Goal: Task Accomplishment & Management: Manage account settings

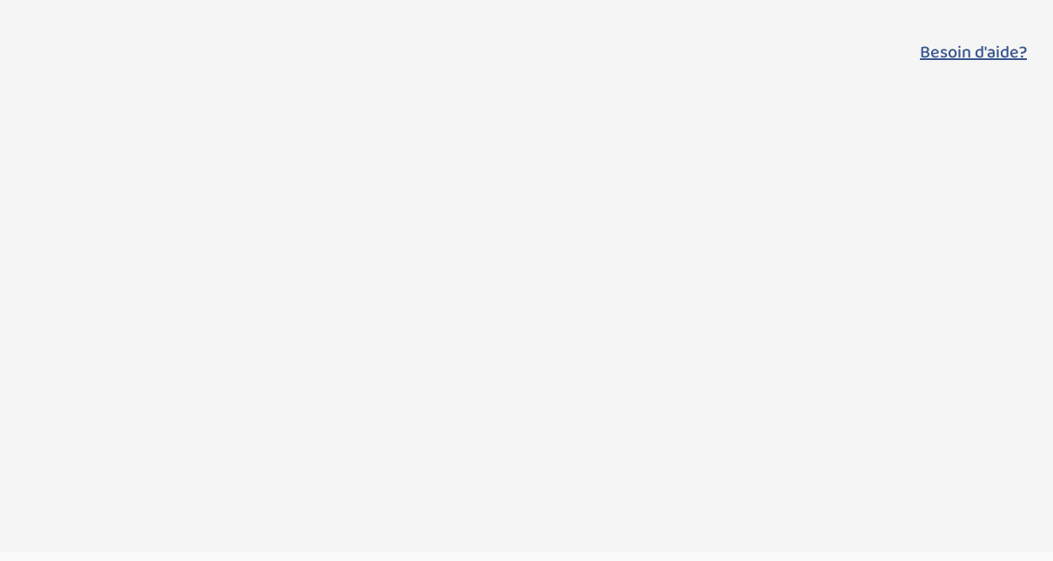
select select "updated_at_desc"
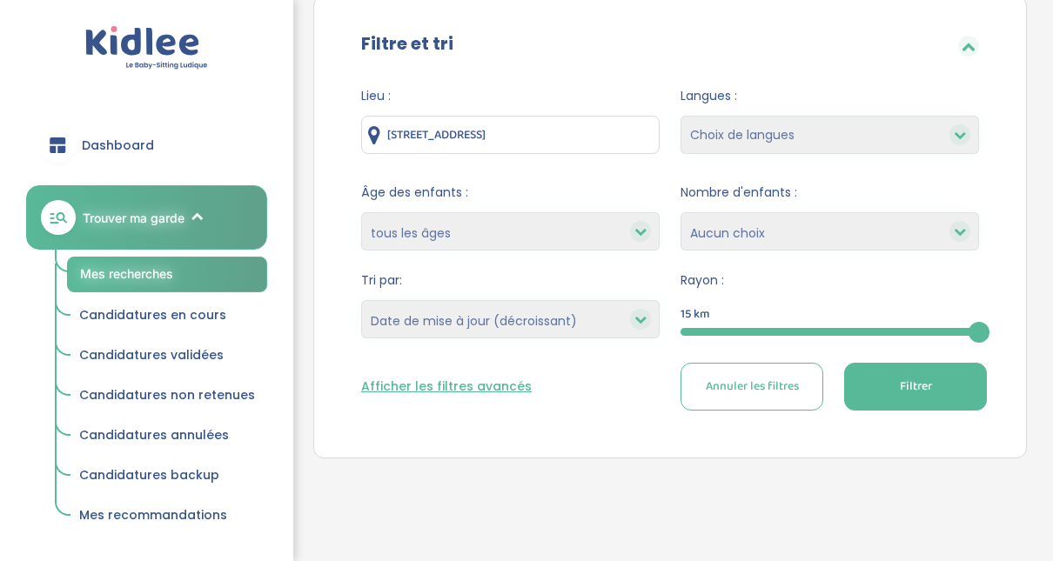
scroll to position [191, 0]
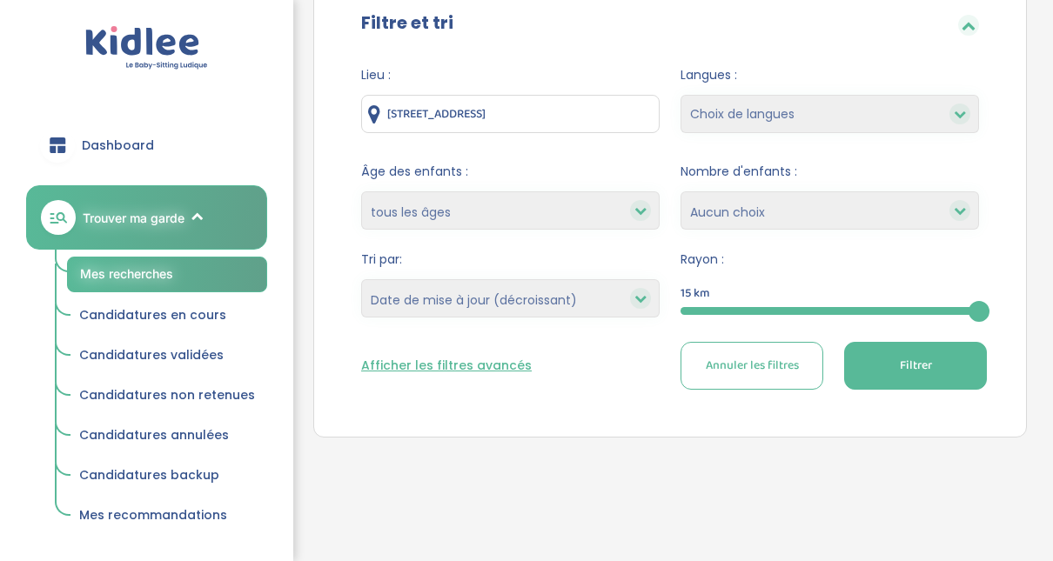
click at [757, 309] on div at bounding box center [830, 311] width 299 height 8
click at [887, 359] on button "Filtrer" at bounding box center [915, 366] width 143 height 48
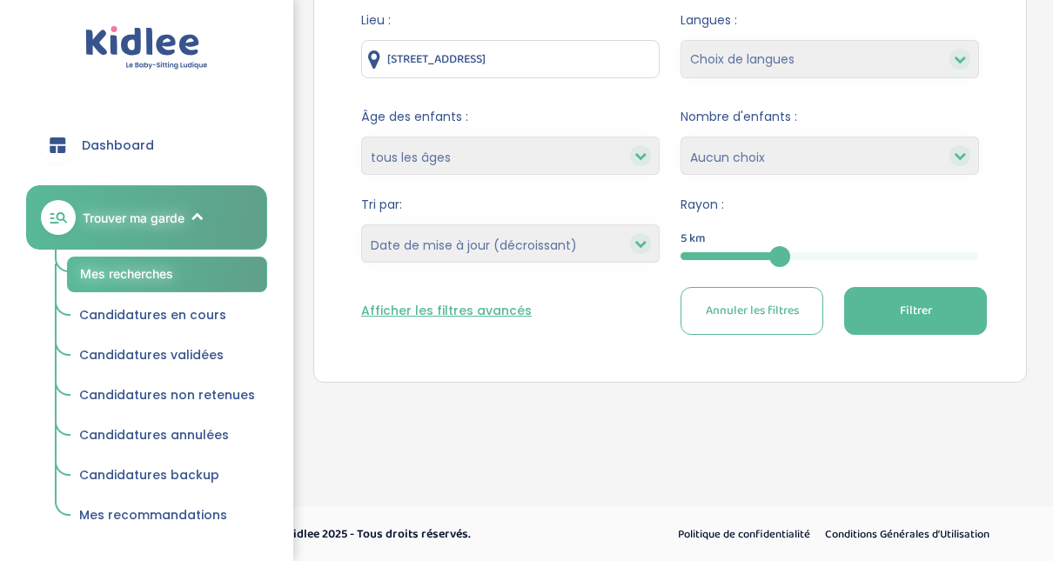
click at [146, 268] on span "Mes recherches" at bounding box center [126, 273] width 93 height 15
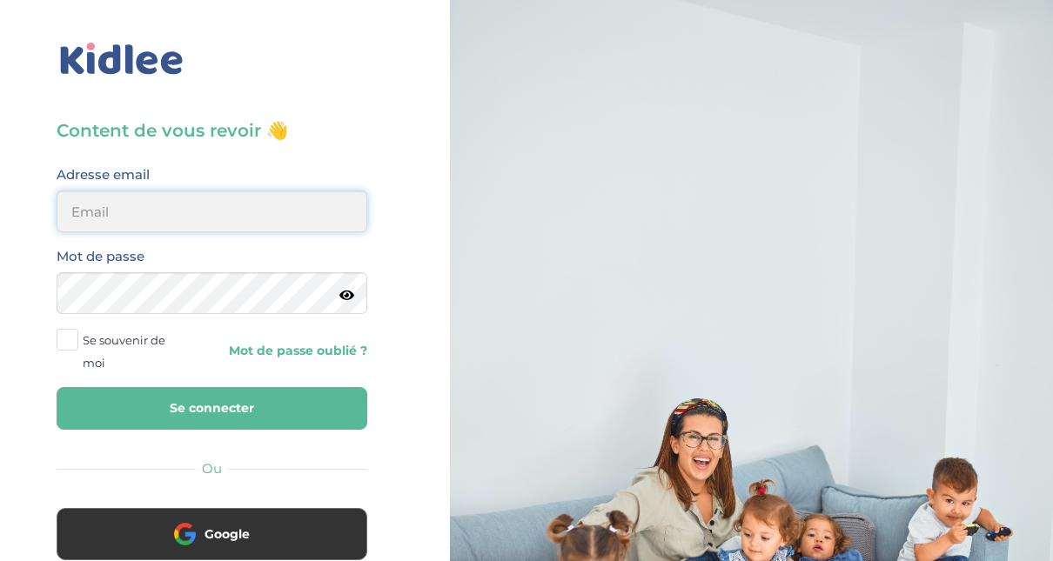
type input "adjoba.hoimian@gmail.com"
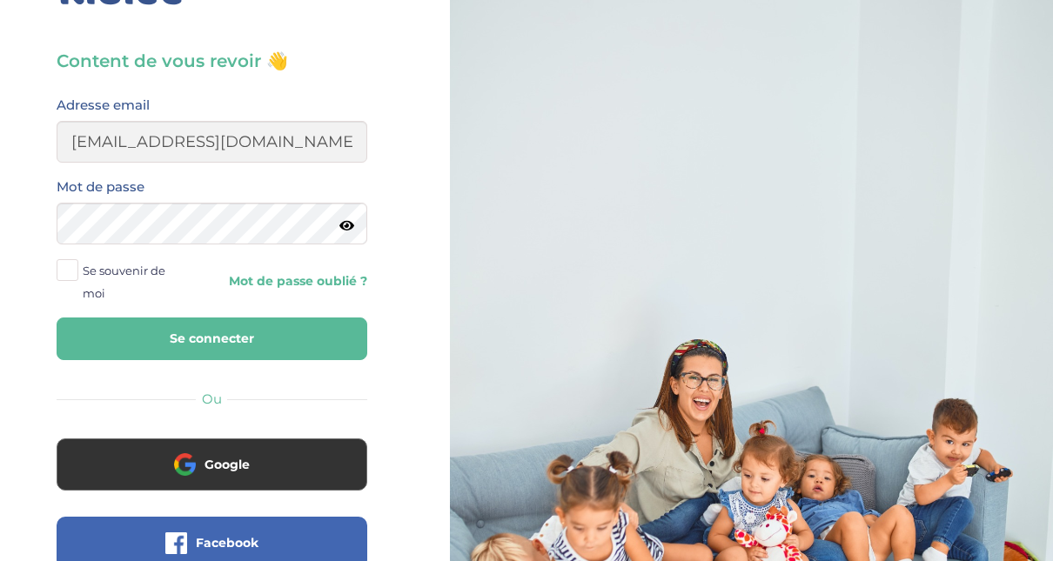
scroll to position [104, 0]
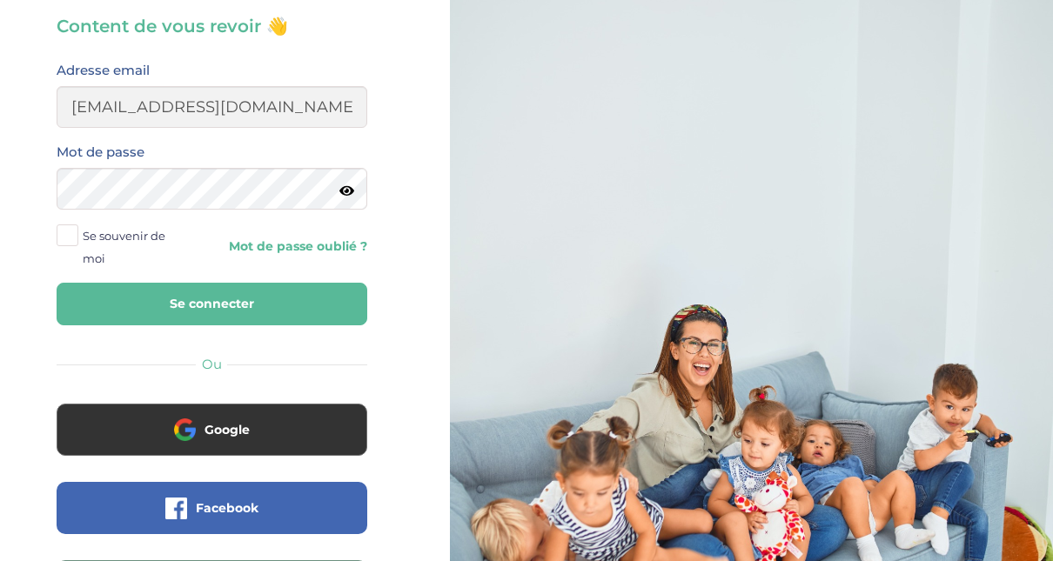
click at [189, 293] on button "Se connecter" at bounding box center [212, 304] width 311 height 43
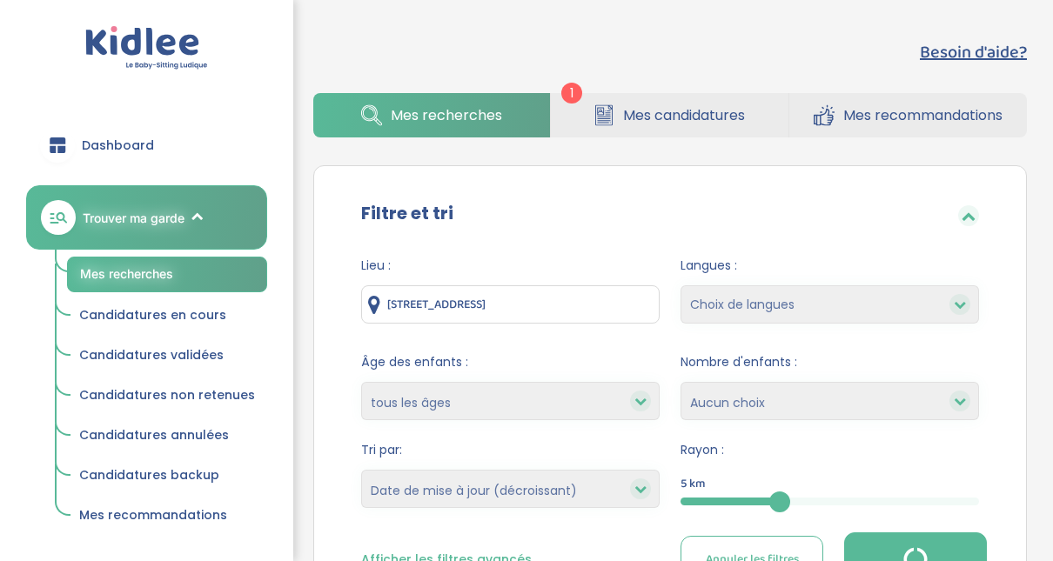
select select "updated_at_desc"
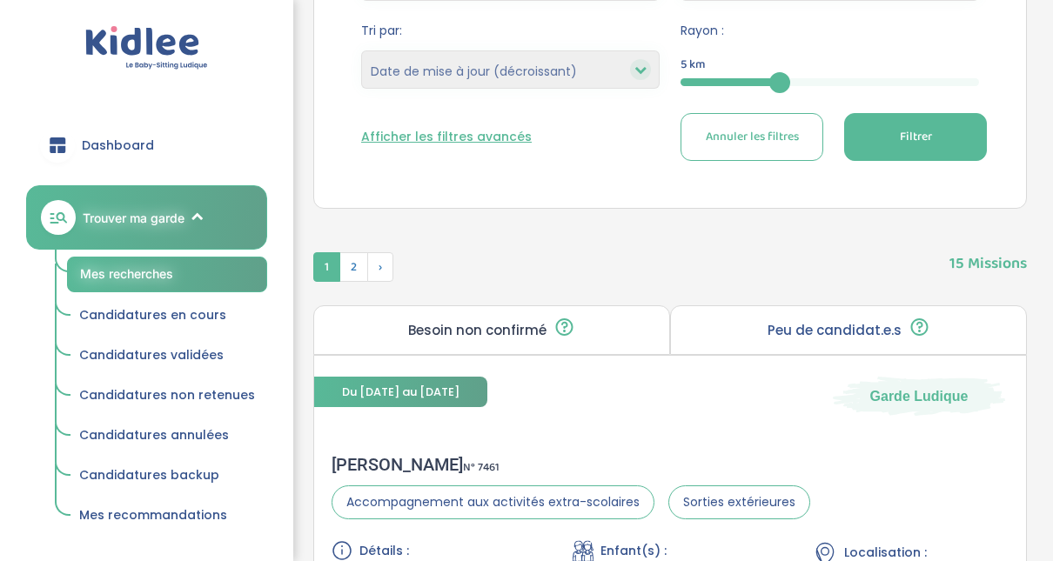
scroll to position [418, 0]
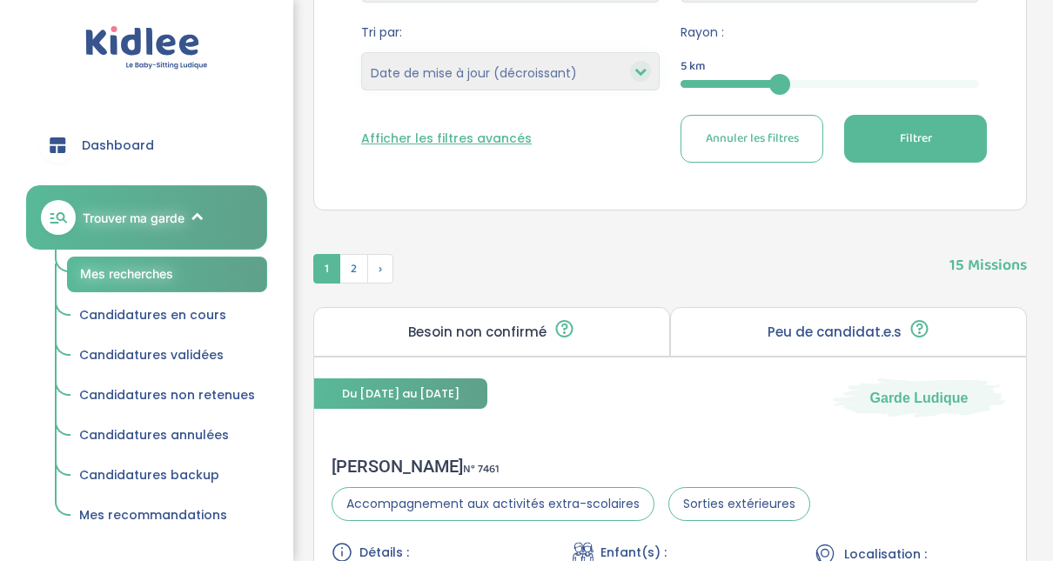
click at [971, 148] on button "Filtrer" at bounding box center [915, 139] width 143 height 48
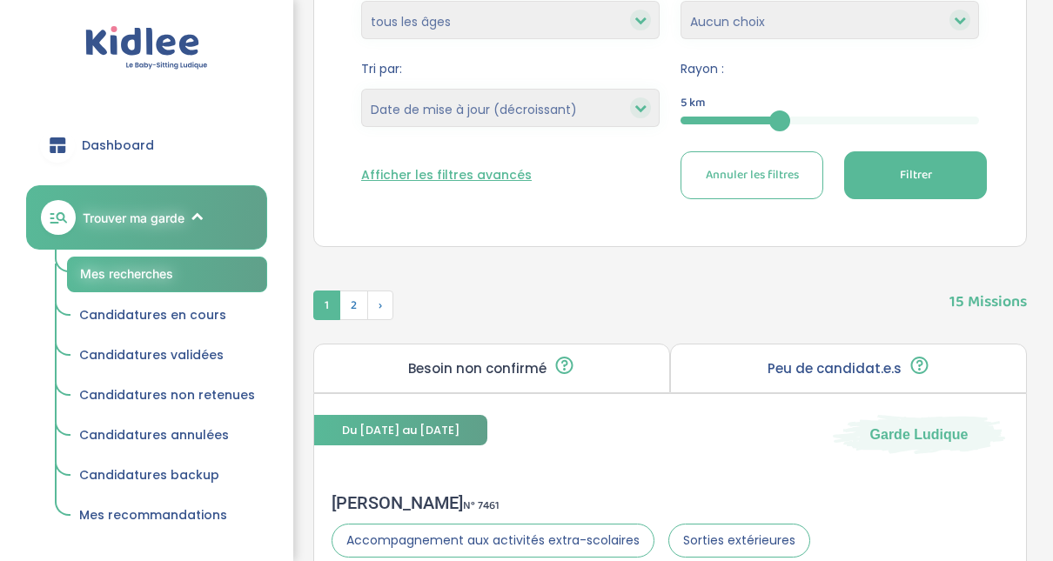
scroll to position [393, 0]
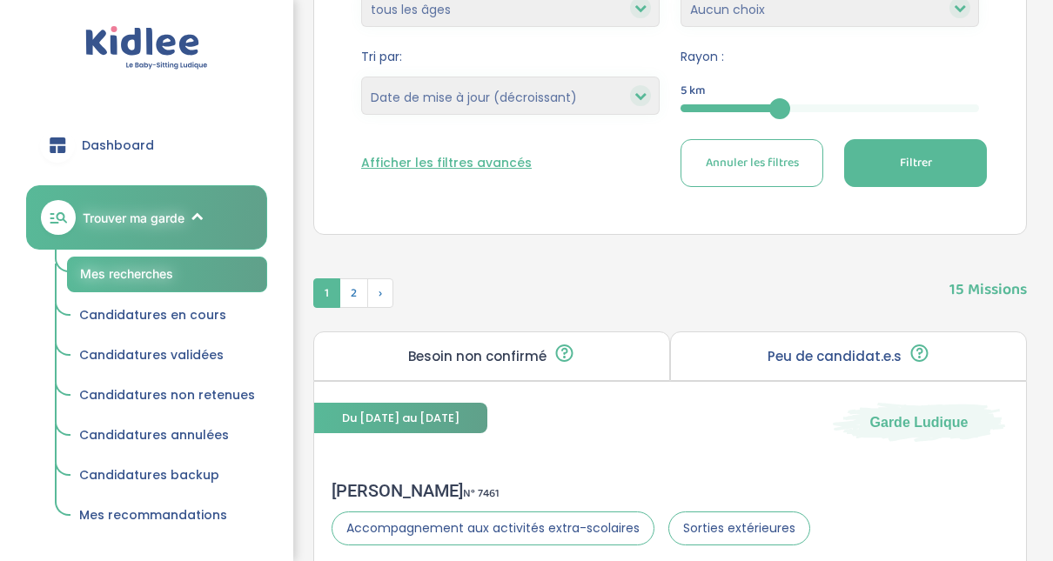
click at [895, 161] on button "Filtrer" at bounding box center [915, 163] width 143 height 48
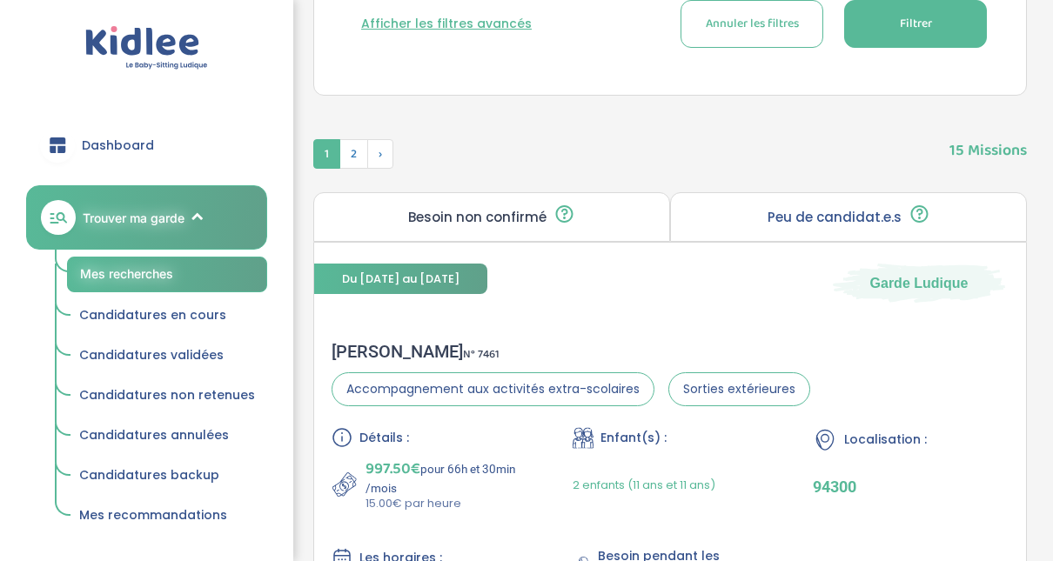
scroll to position [42, 0]
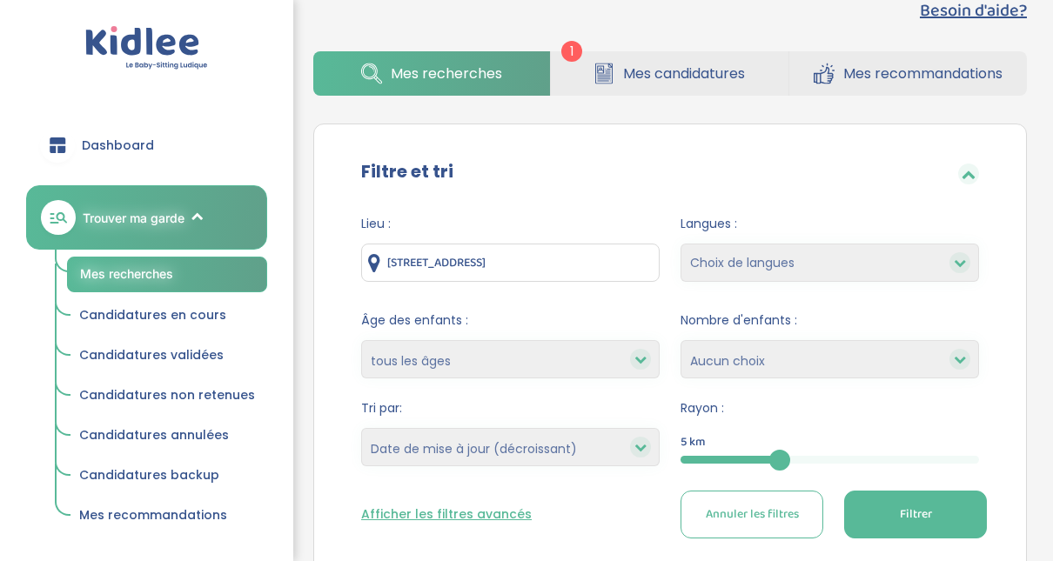
click at [676, 72] on span "Mes candidatures" at bounding box center [684, 74] width 122 height 22
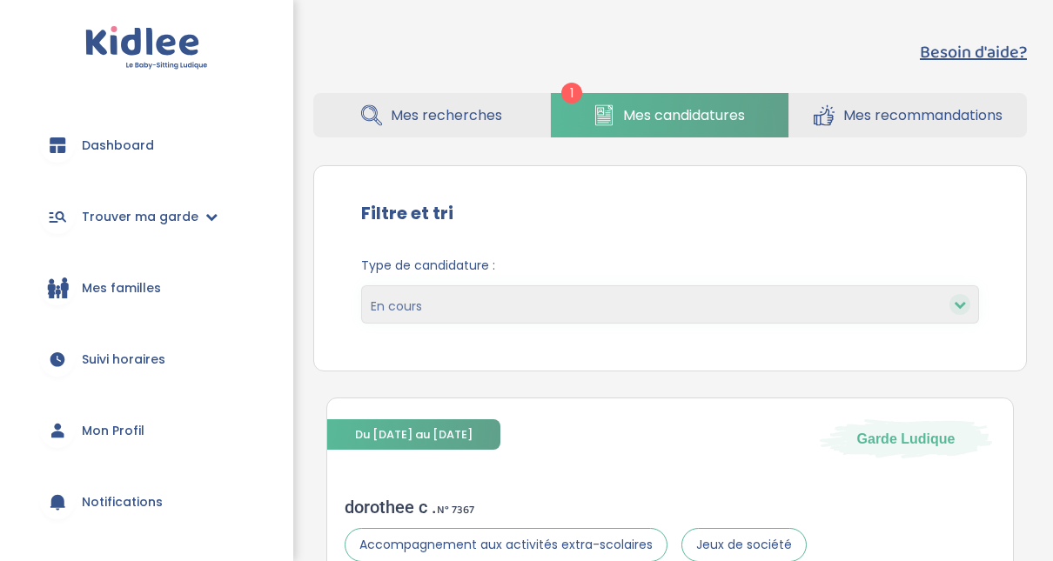
scroll to position [344, 0]
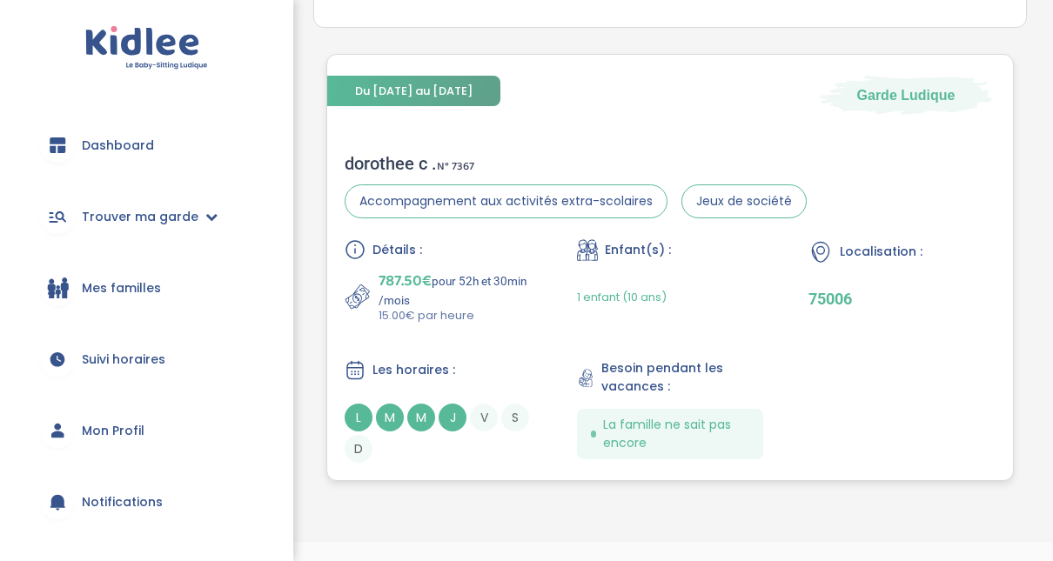
click at [421, 390] on div "Les horaires : L M M J V S D" at bounding box center [438, 412] width 187 height 104
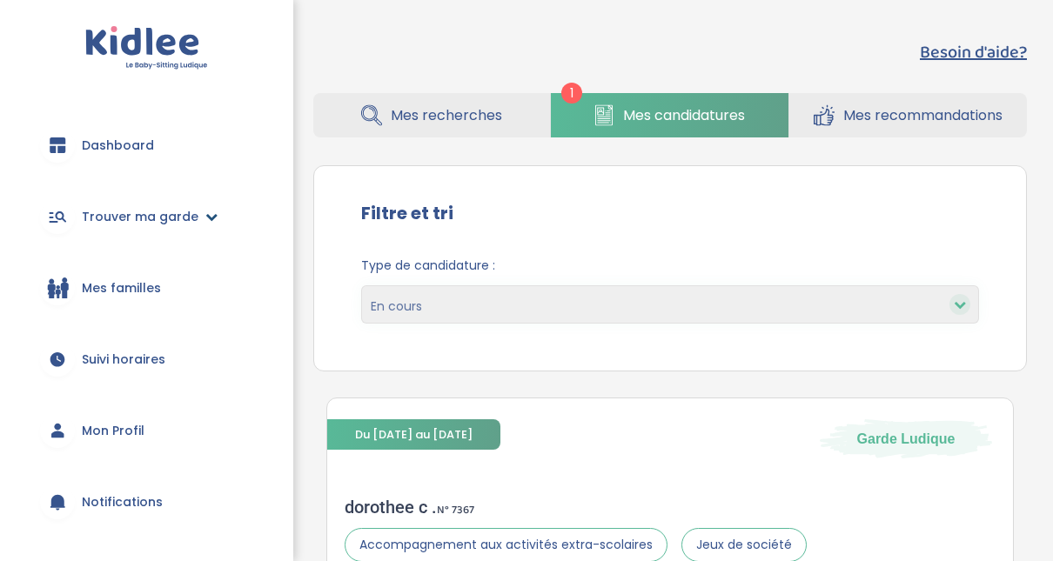
click at [135, 226] on link "Trouver ma garde" at bounding box center [146, 216] width 241 height 63
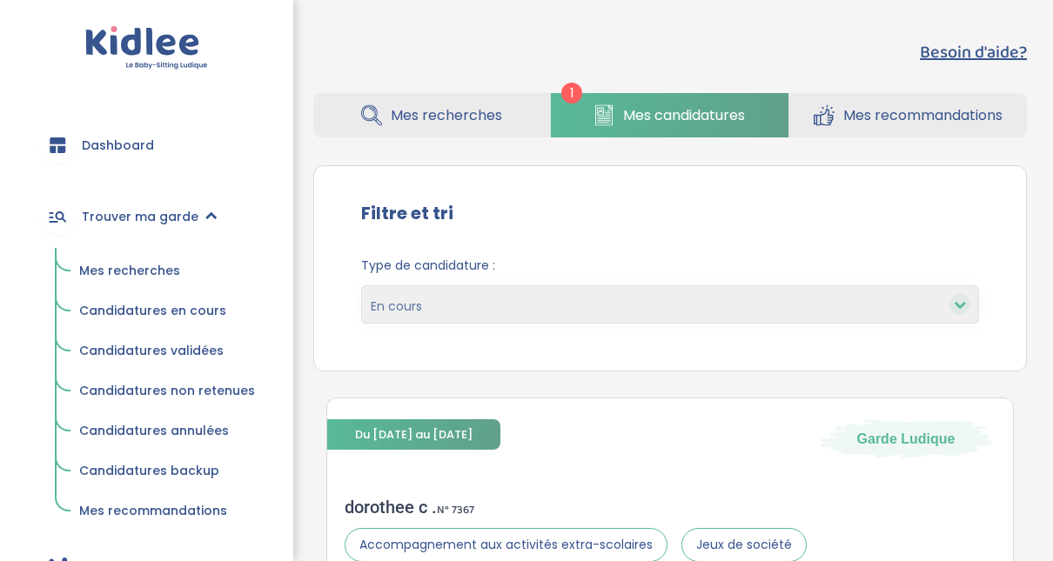
click at [133, 275] on span "Mes recherches" at bounding box center [129, 270] width 101 height 17
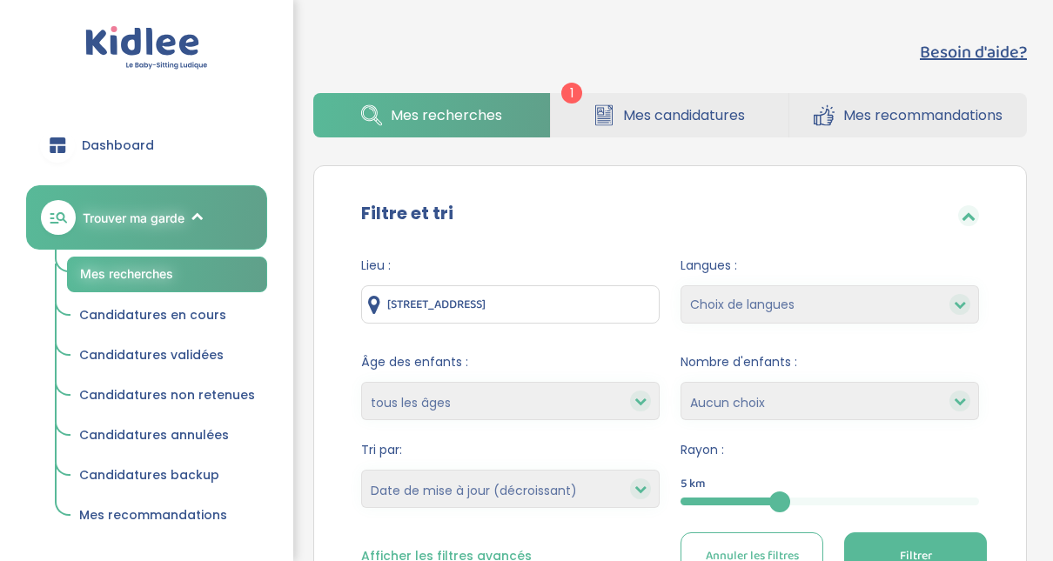
select select "updated_at_desc"
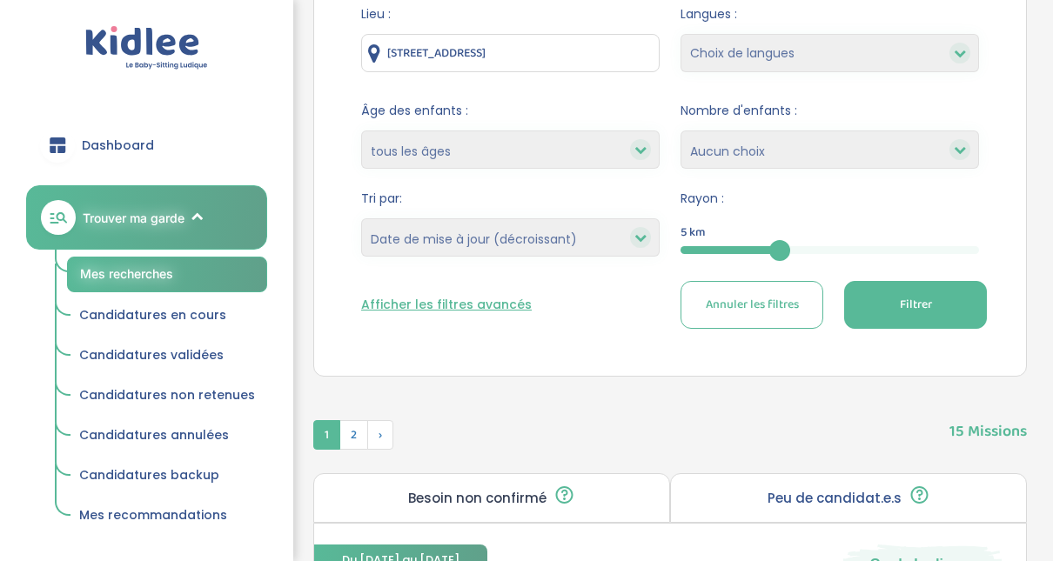
click at [454, 303] on button "Afficher les filtres avancés" at bounding box center [446, 305] width 171 height 18
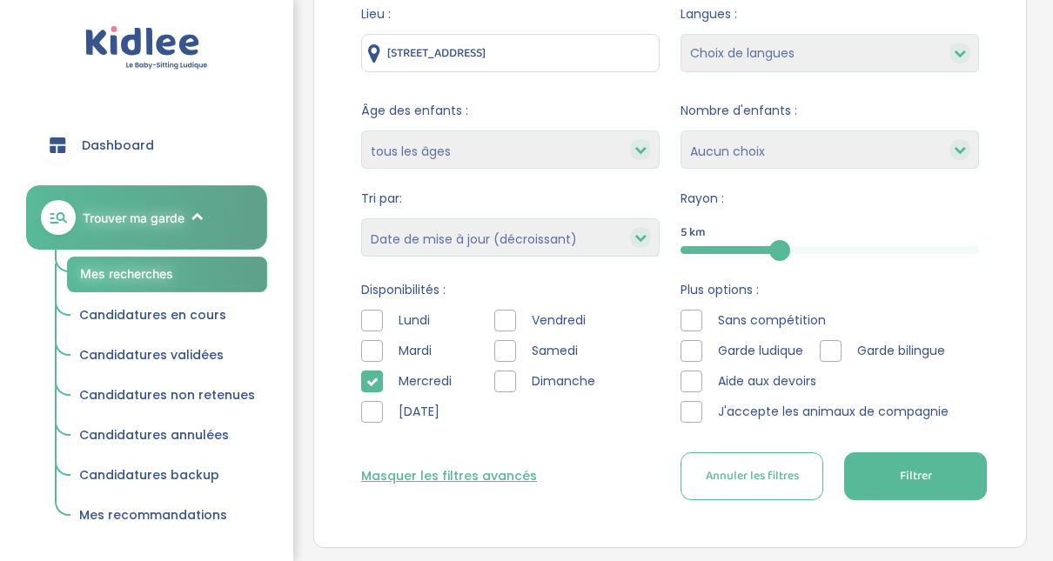
click at [366, 381] on icon at bounding box center [372, 382] width 12 height 12
click at [920, 482] on span "Filtrer" at bounding box center [916, 476] width 32 height 18
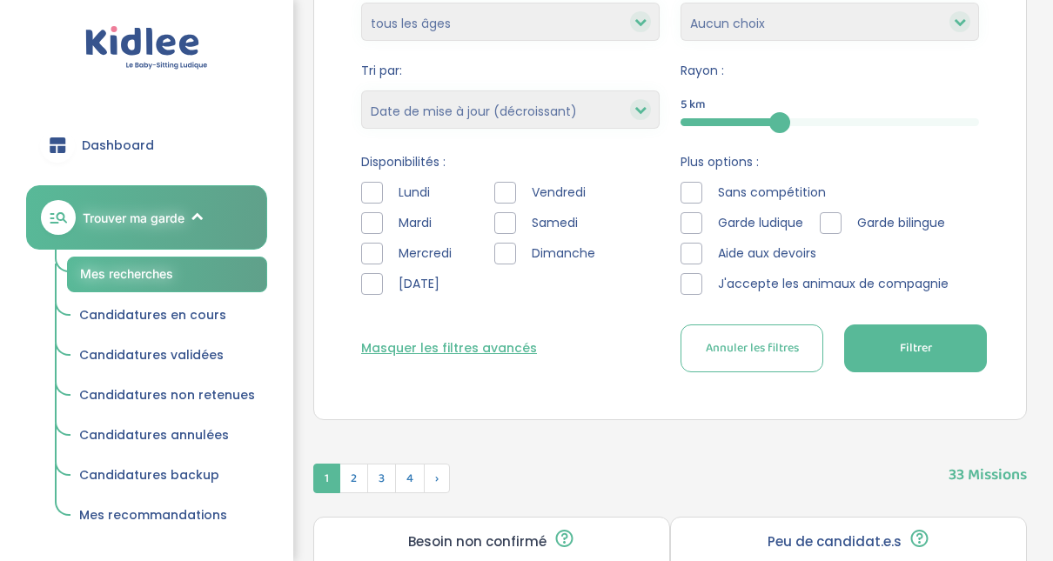
scroll to position [367, 0]
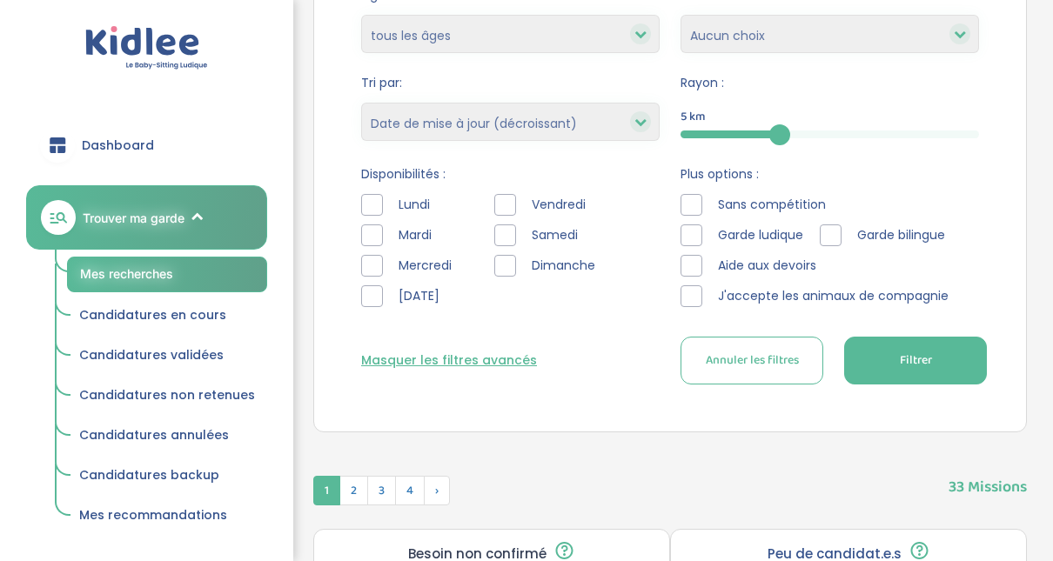
click at [440, 369] on div "Masquer les filtres avancés Annuler les filtres Filtrer" at bounding box center [670, 361] width 618 height 48
click at [440, 366] on button "Masquer les filtres avancés" at bounding box center [449, 361] width 176 height 18
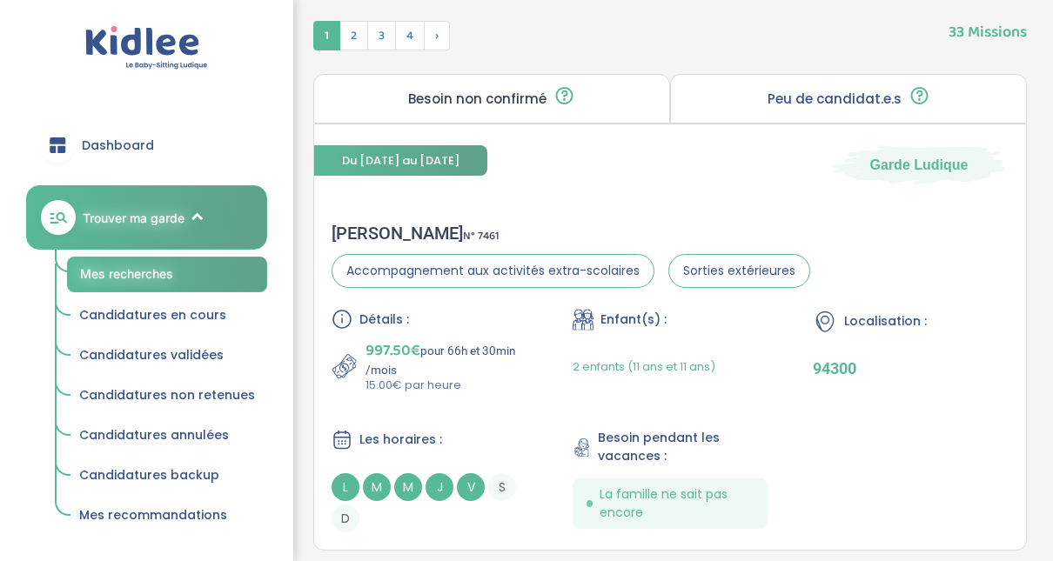
scroll to position [646, 0]
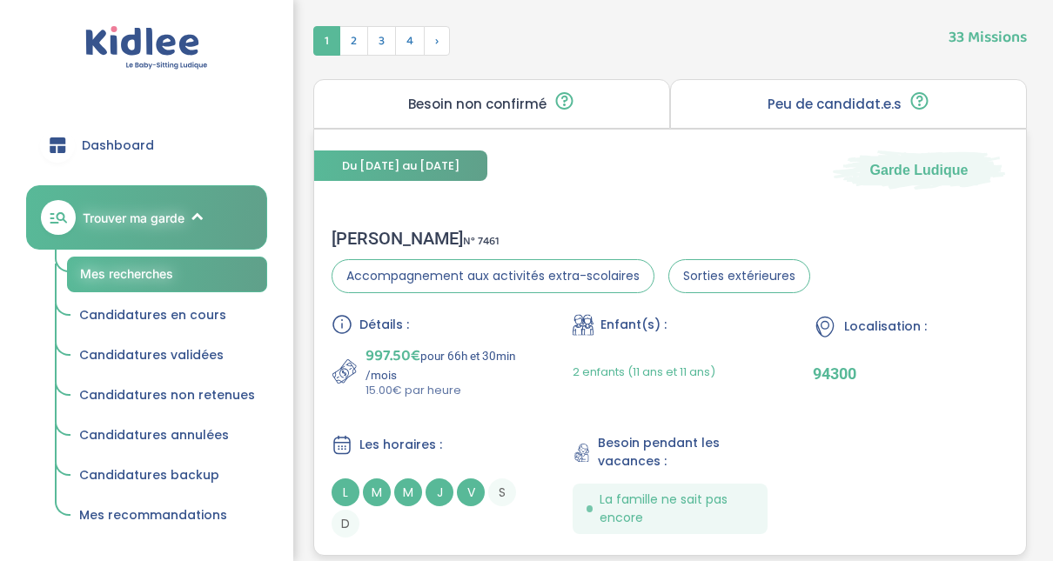
click at [413, 353] on span "997.50€" at bounding box center [393, 356] width 55 height 24
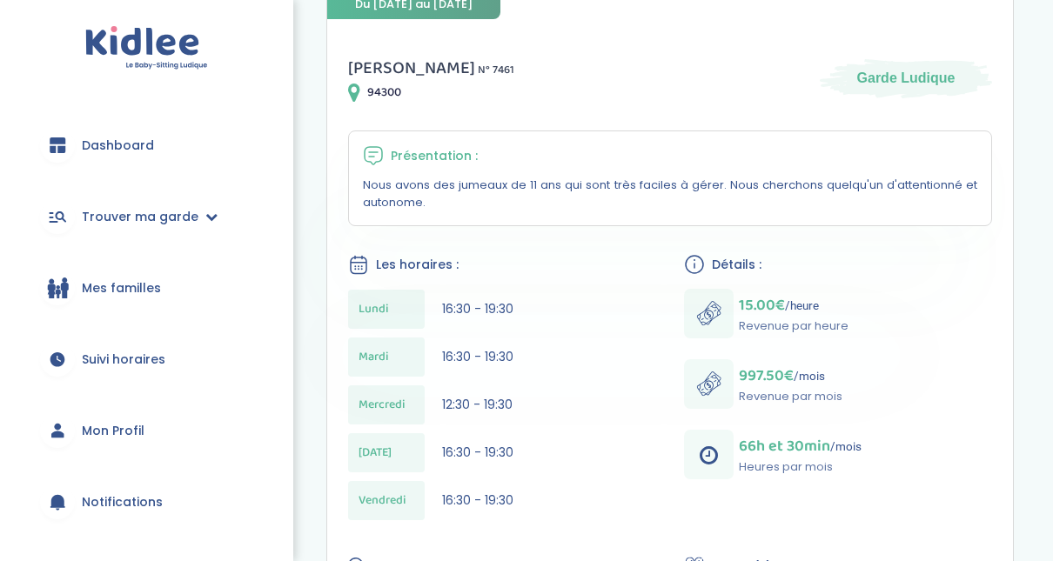
scroll to position [244, 0]
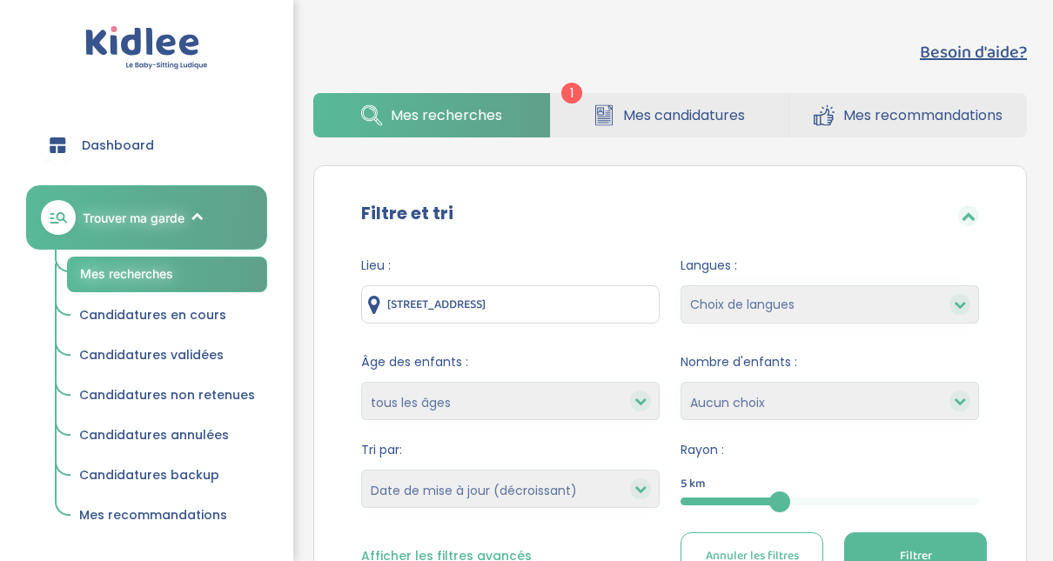
select select "updated_at_desc"
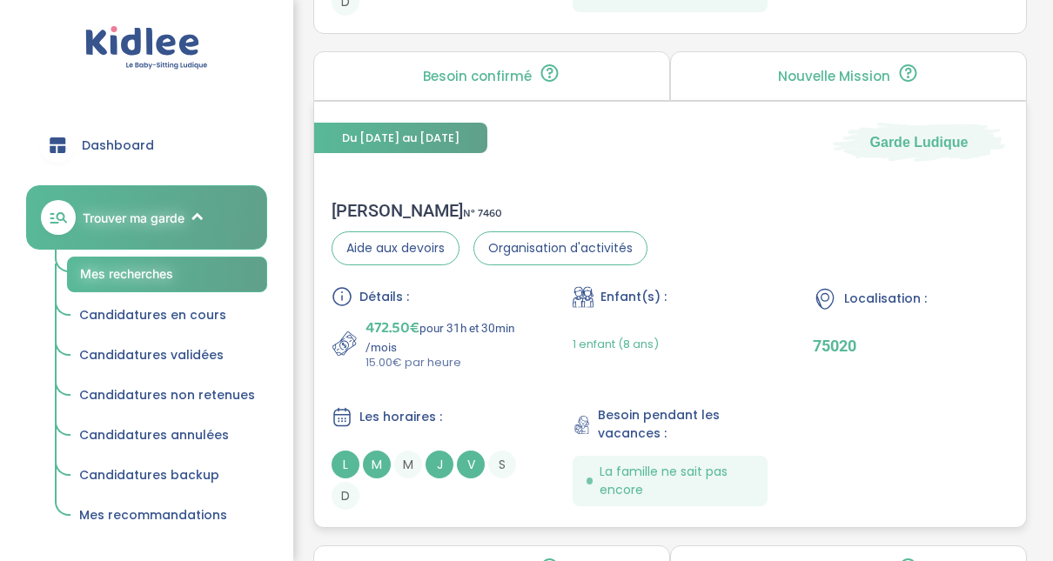
click at [391, 212] on div "Gwenaelle M . N° 7460" at bounding box center [490, 210] width 316 height 21
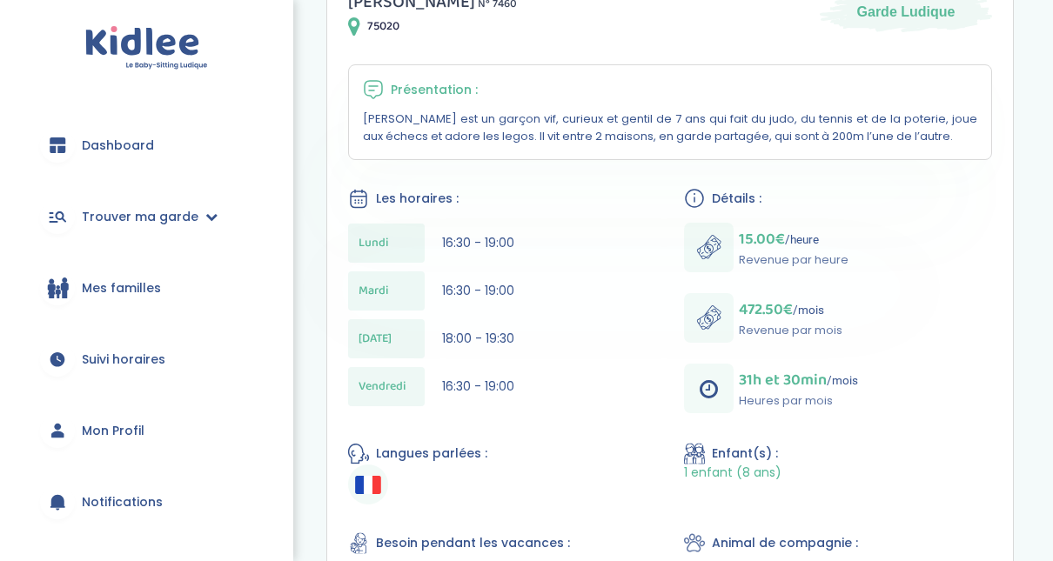
scroll to position [348, 0]
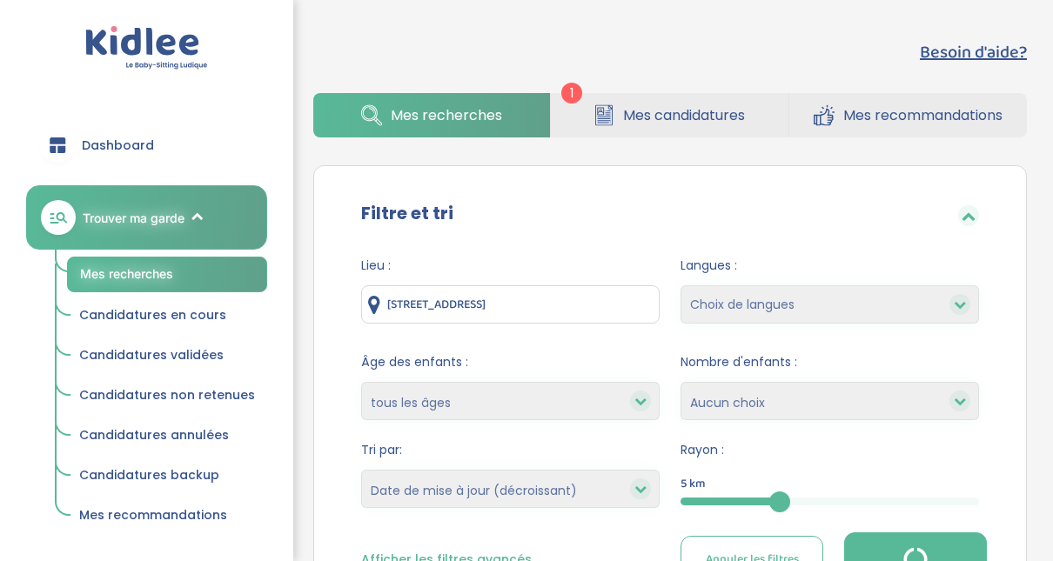
select select "updated_at_desc"
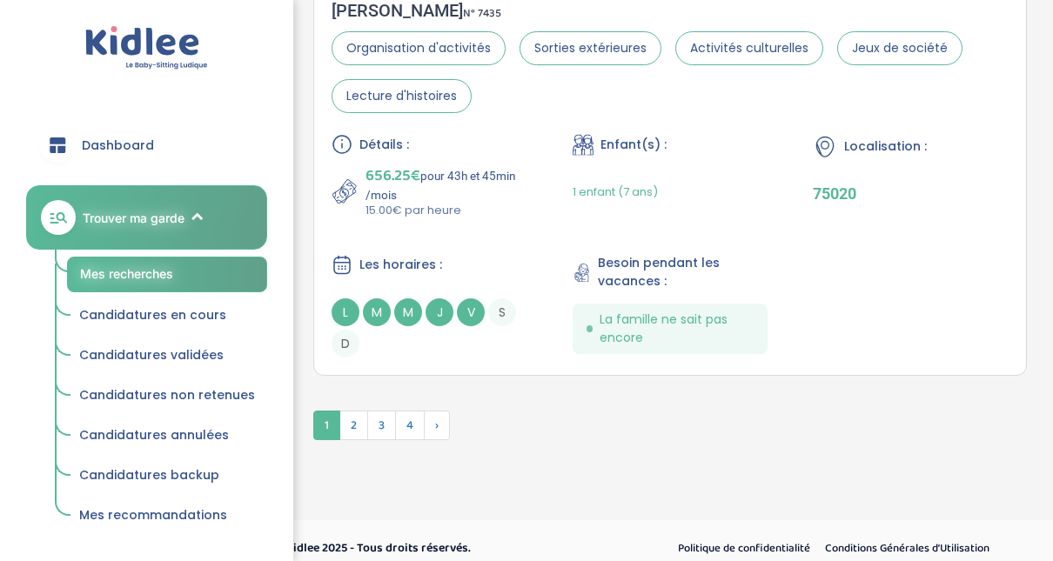
scroll to position [5211, 0]
click at [361, 410] on span "2" at bounding box center [354, 425] width 29 height 30
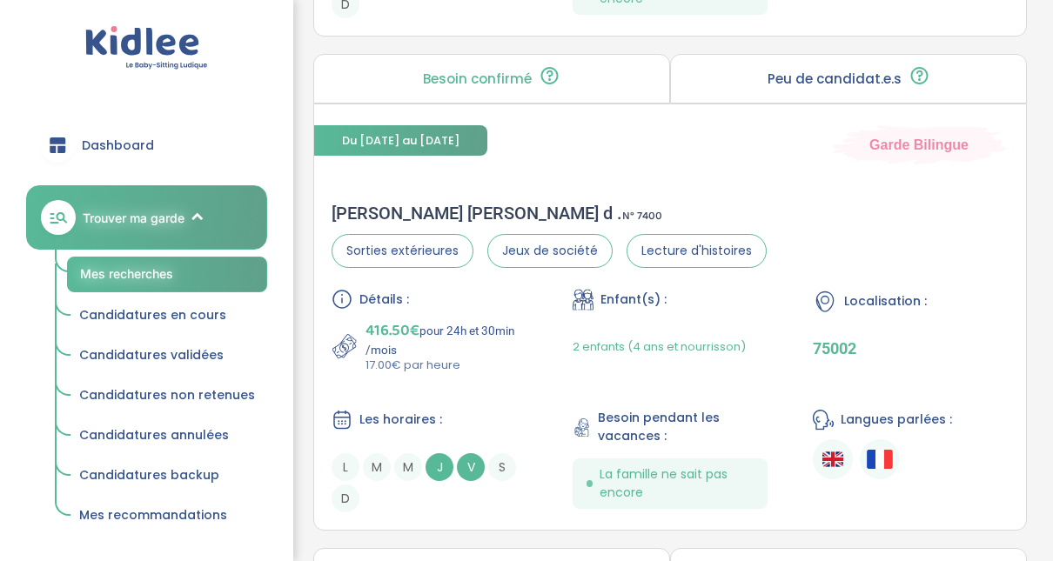
scroll to position [4057, 0]
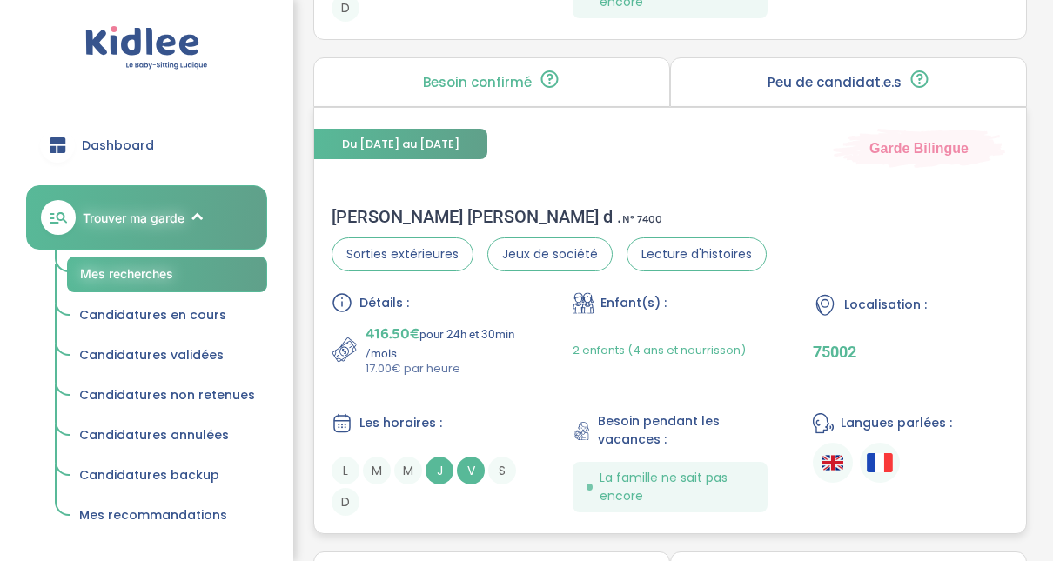
click at [411, 211] on div "jean baptiste d . N° 7400" at bounding box center [549, 216] width 435 height 21
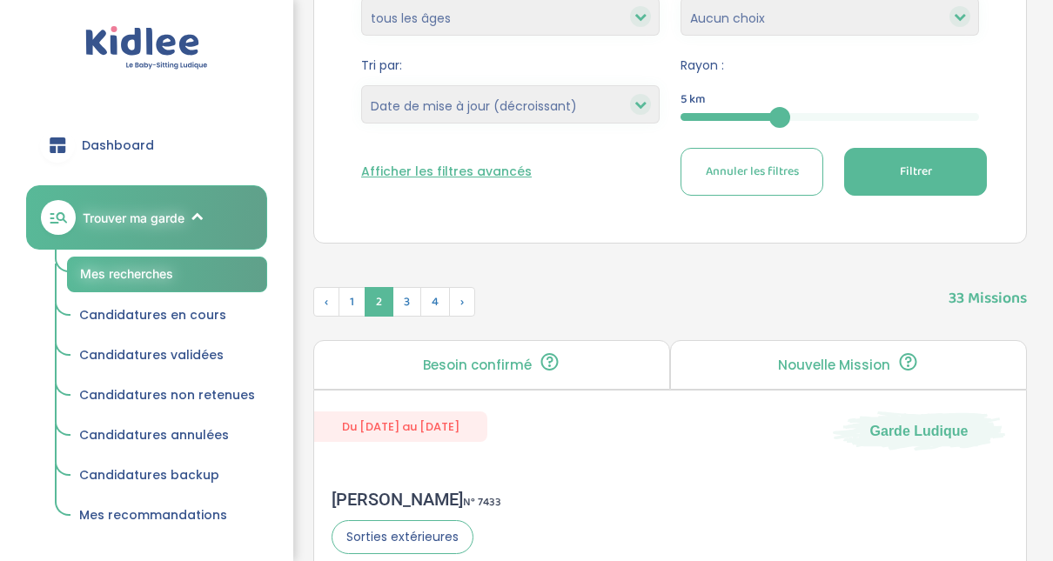
scroll to position [331, 0]
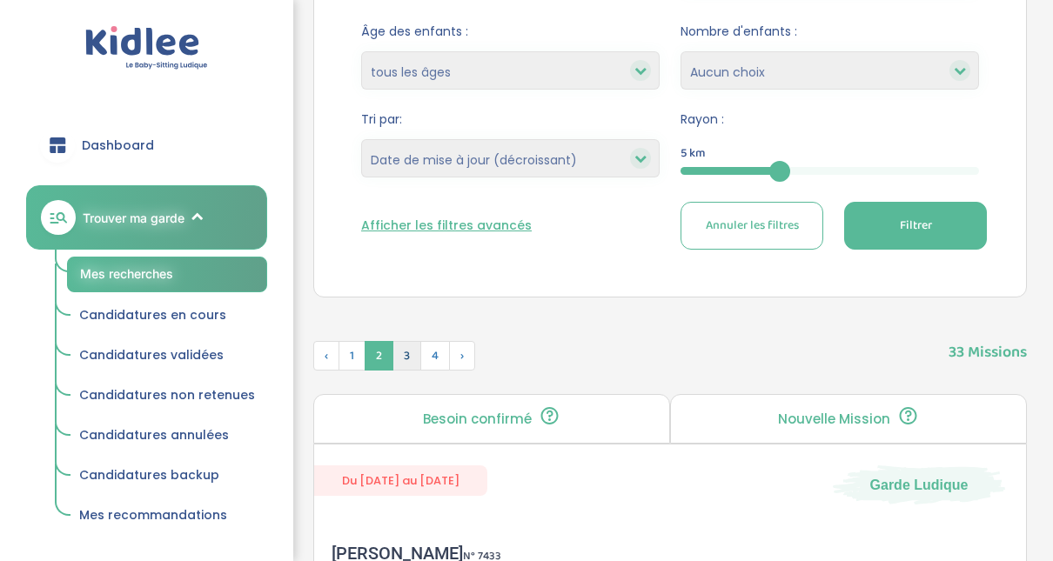
click at [403, 346] on span "3" at bounding box center [407, 356] width 29 height 30
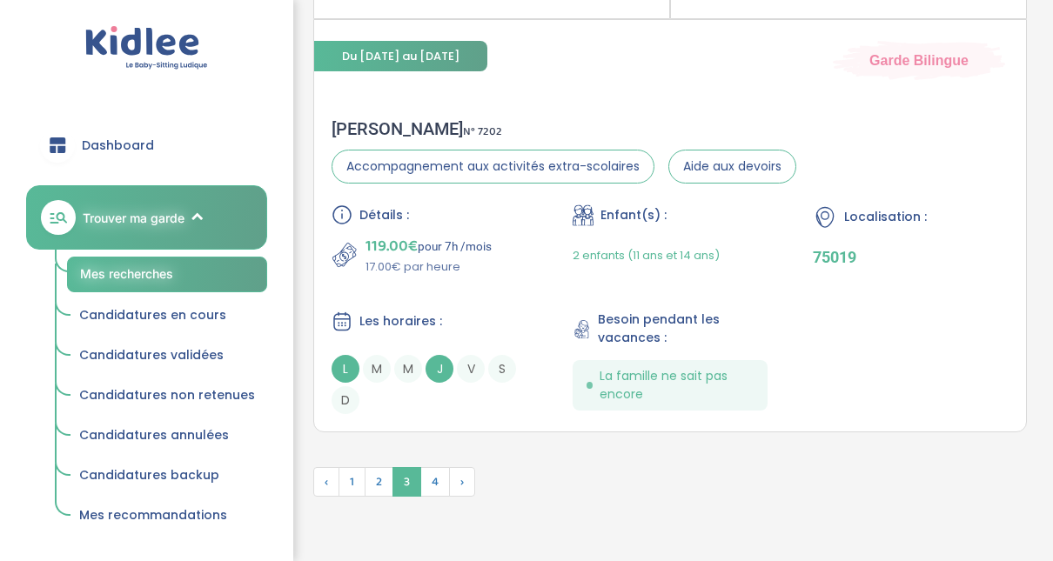
scroll to position [5136, 0]
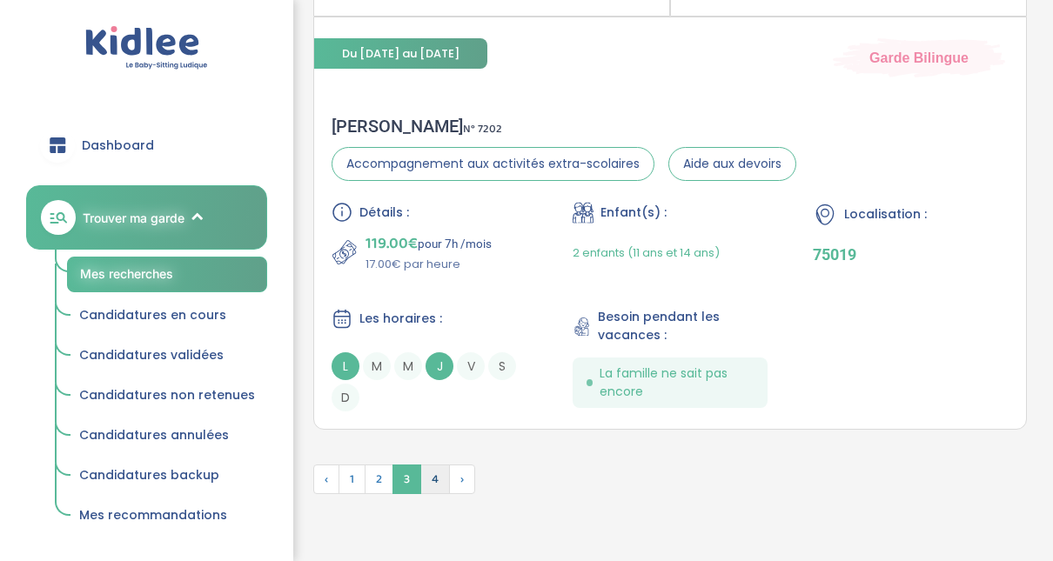
click at [432, 465] on span "4" at bounding box center [435, 480] width 30 height 30
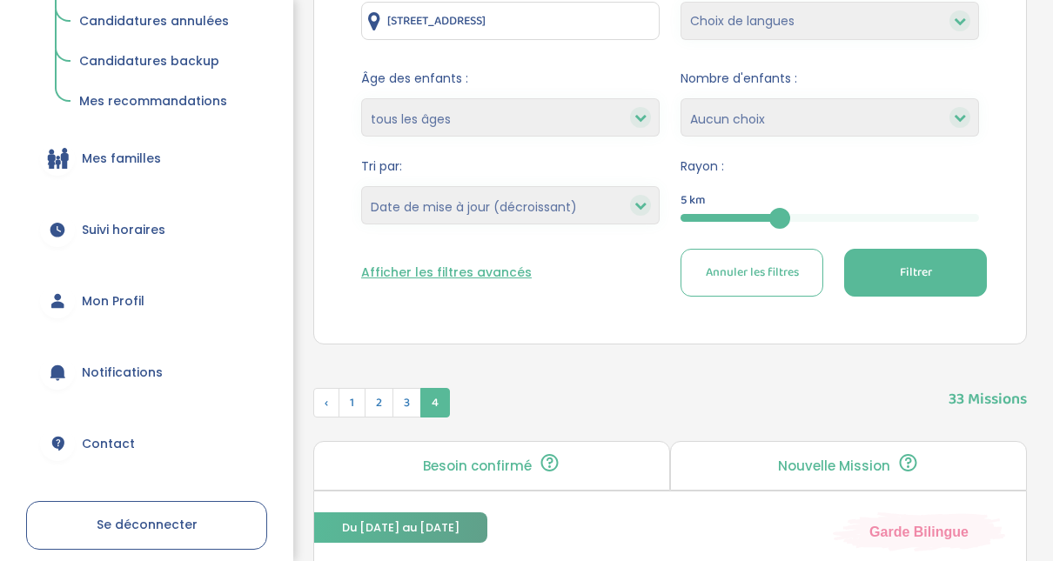
scroll to position [416, 0]
click at [114, 303] on span "Mon Profil" at bounding box center [113, 300] width 63 height 18
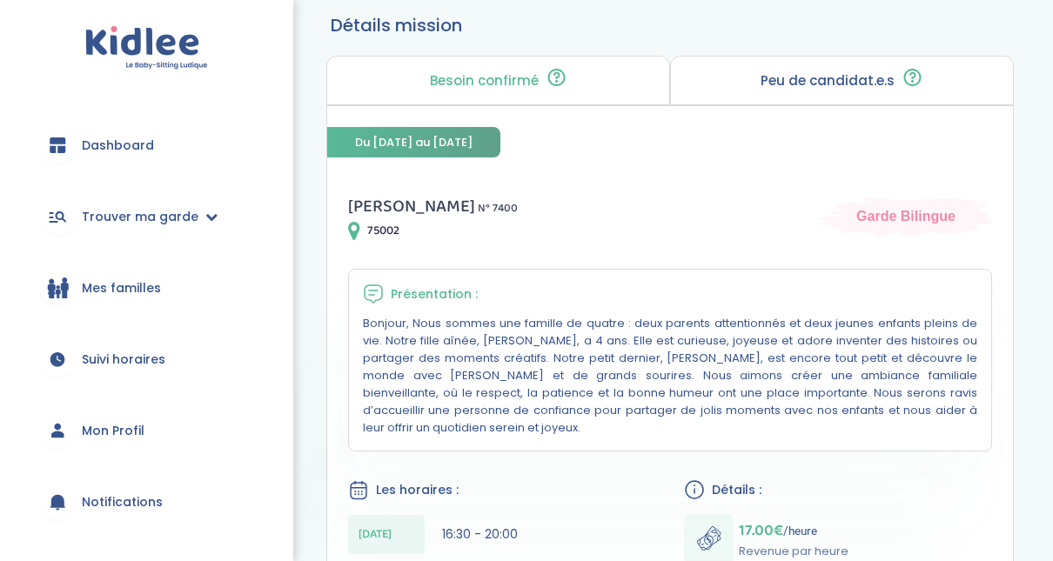
scroll to position [139, 0]
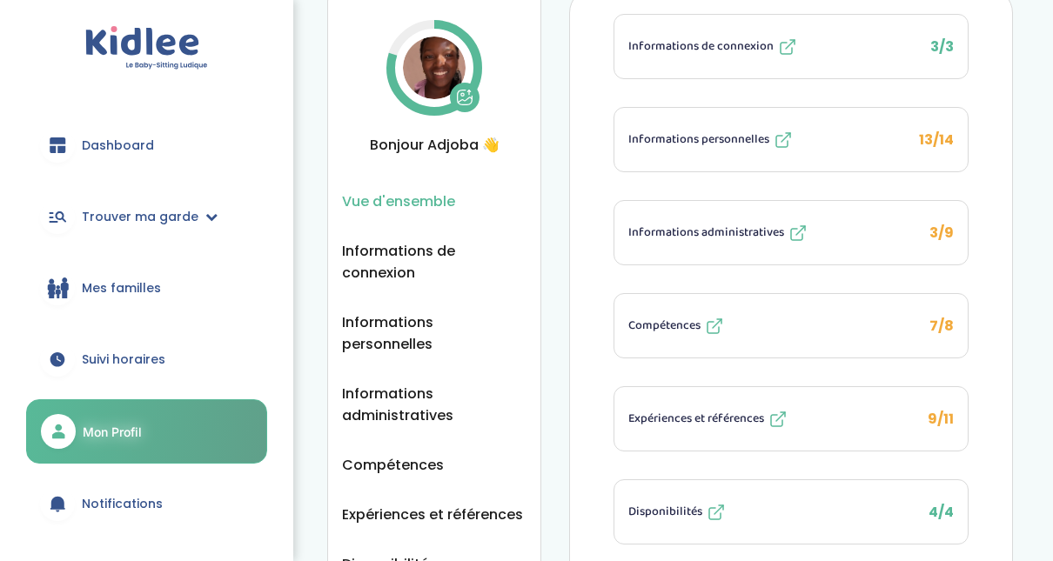
click at [434, 83] on img at bounding box center [434, 68] width 63 height 63
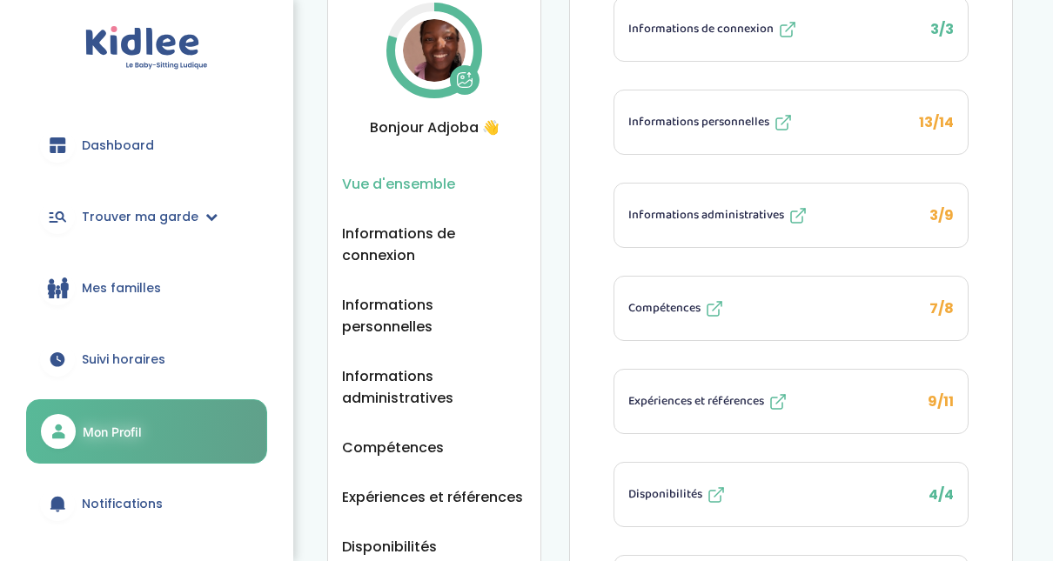
scroll to position [139, 0]
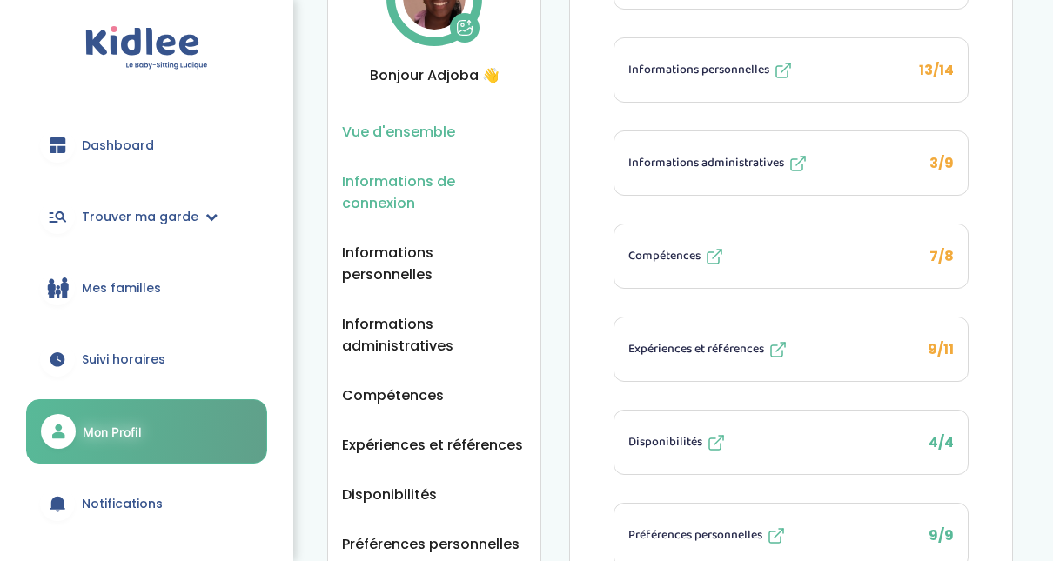
click at [366, 191] on span "Informations de connexion" at bounding box center [434, 193] width 185 height 44
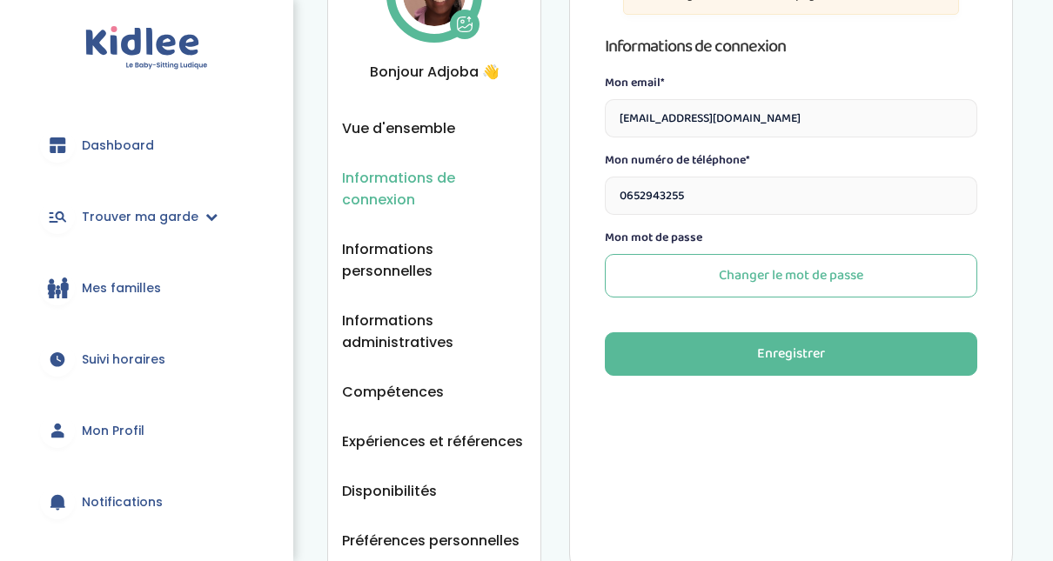
scroll to position [138, 0]
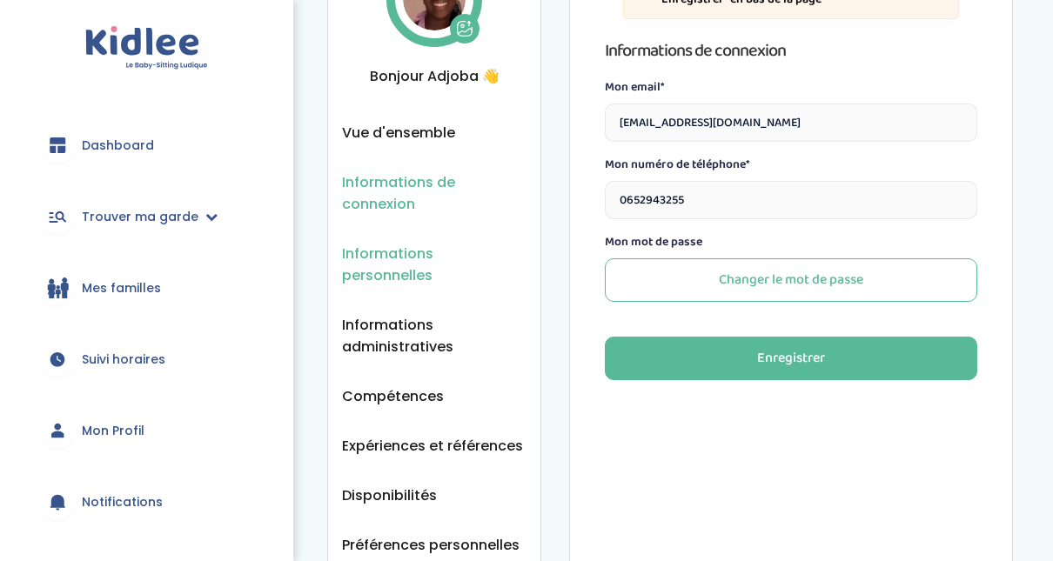
click at [464, 252] on span "Informations personnelles" at bounding box center [434, 265] width 185 height 44
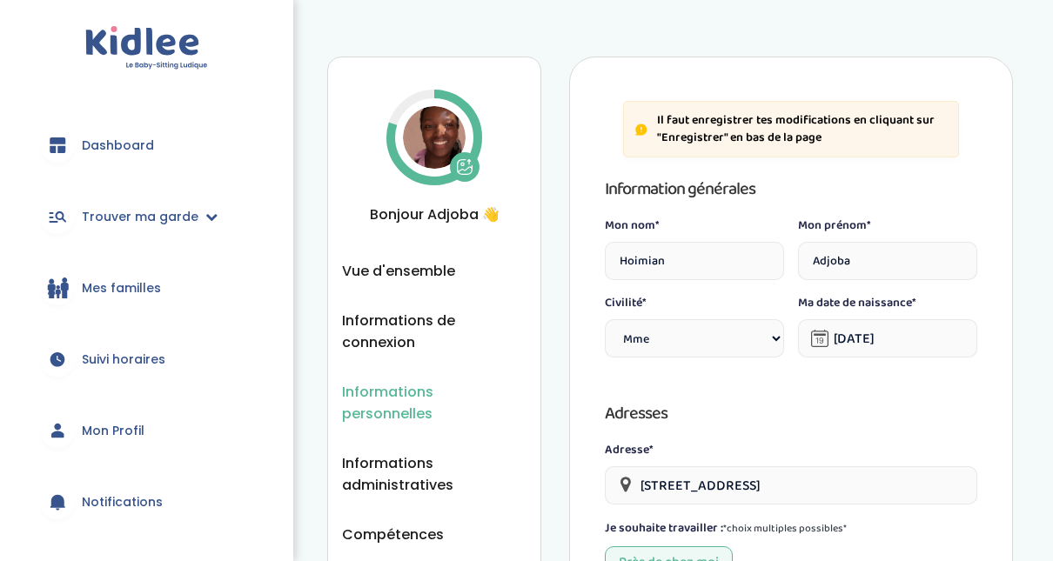
select select "1"
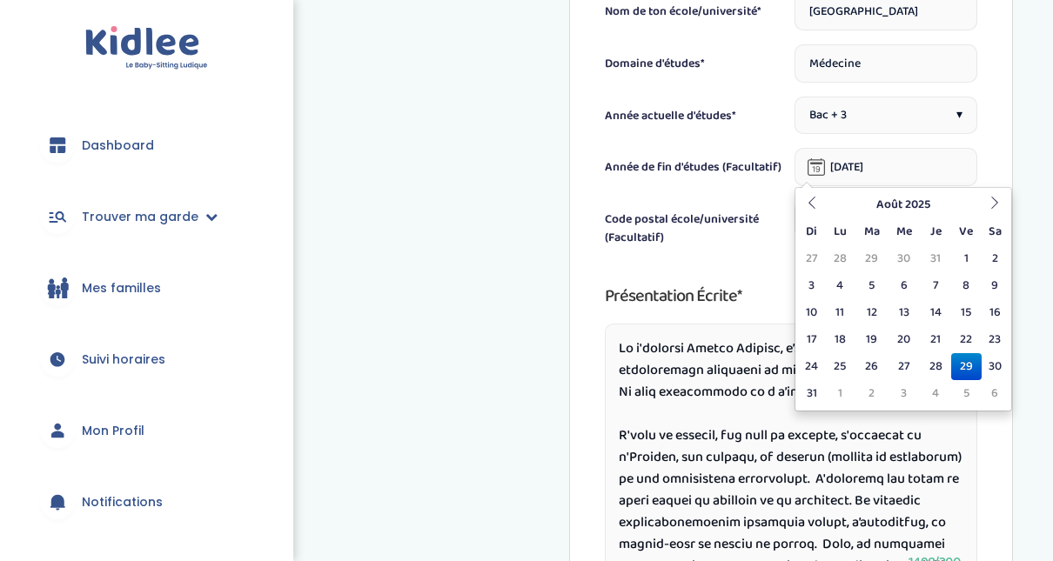
click at [850, 174] on input "10-07-2026" at bounding box center [886, 167] width 183 height 38
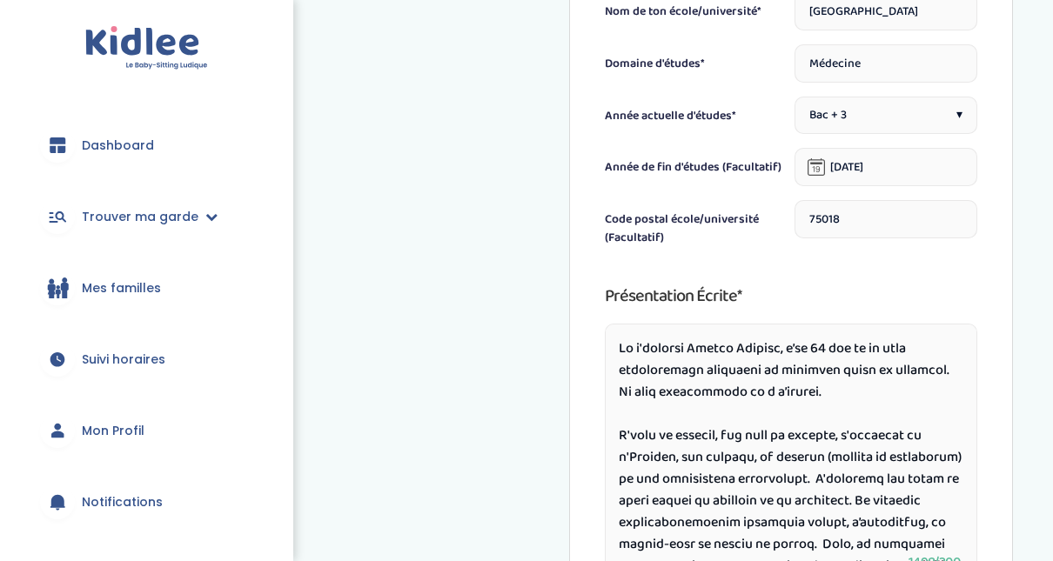
click at [1013, 165] on div "Informations personnelles Vue d'ensemble Informations de connexion Informations…" at bounding box center [670, 63] width 766 height 1584
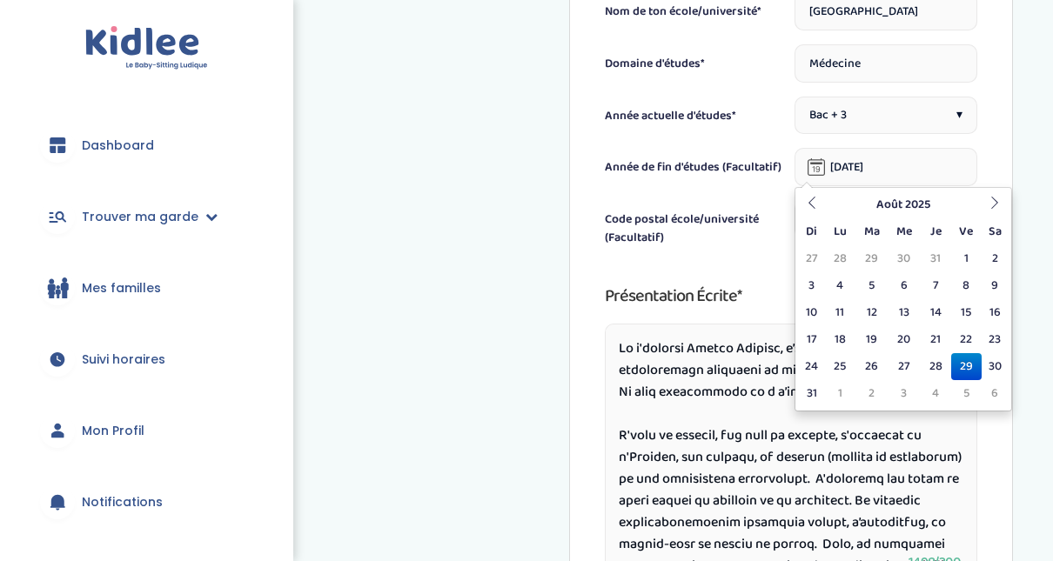
click at [860, 174] on input "29-08-2025" at bounding box center [886, 167] width 183 height 38
click at [814, 202] on icon at bounding box center [812, 203] width 12 height 12
click at [986, 211] on th at bounding box center [995, 205] width 26 height 27
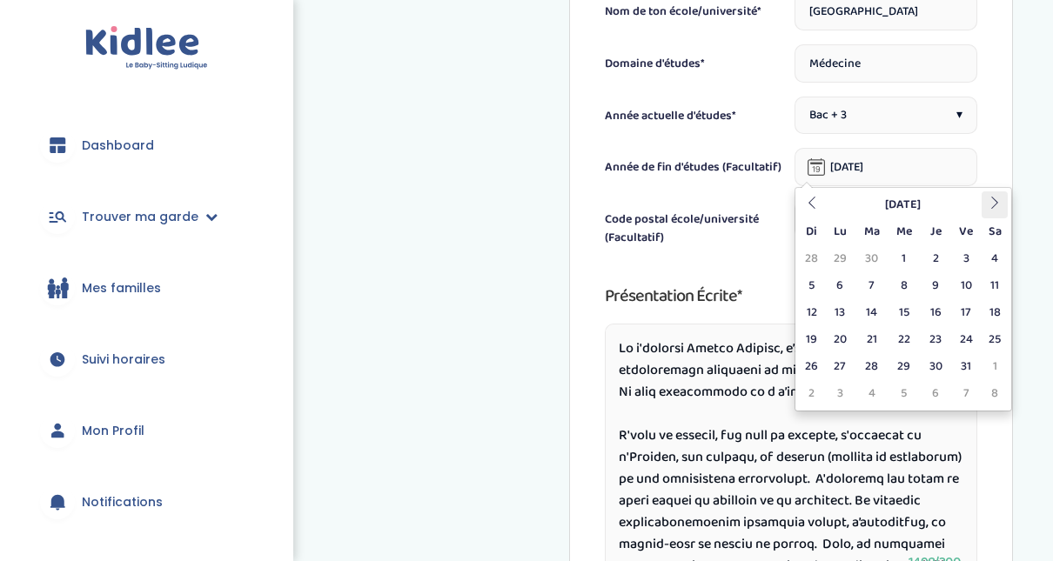
click at [986, 211] on th at bounding box center [995, 205] width 26 height 27
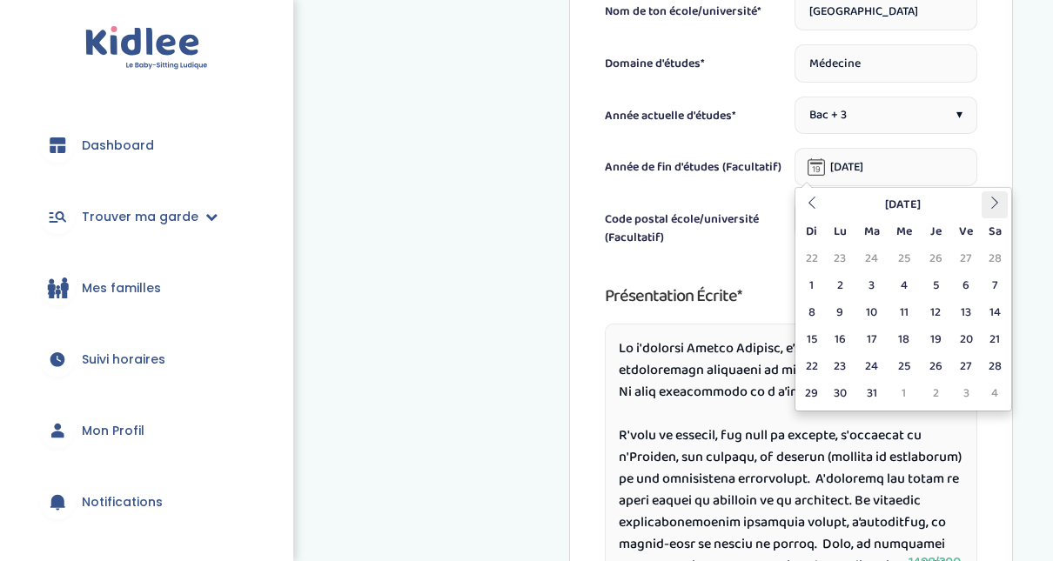
click at [986, 211] on th at bounding box center [995, 205] width 26 height 27
click at [817, 205] on icon at bounding box center [812, 203] width 12 height 12
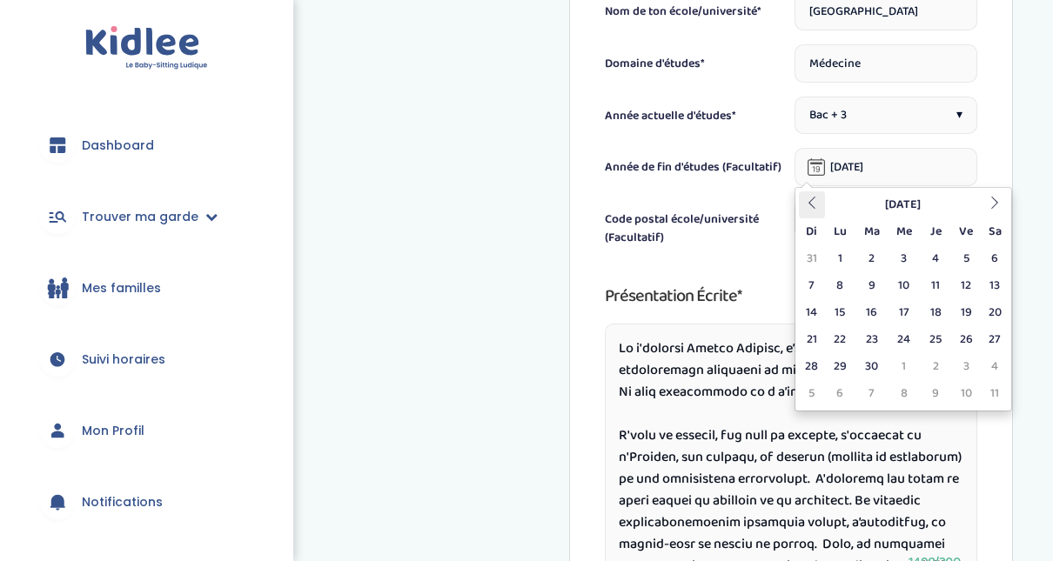
click at [817, 205] on icon at bounding box center [812, 203] width 12 height 12
click at [996, 212] on th at bounding box center [995, 205] width 26 height 27
click at [984, 214] on th at bounding box center [995, 205] width 26 height 27
click at [958, 279] on td "10" at bounding box center [966, 285] width 30 height 27
type input "10-07-2026"
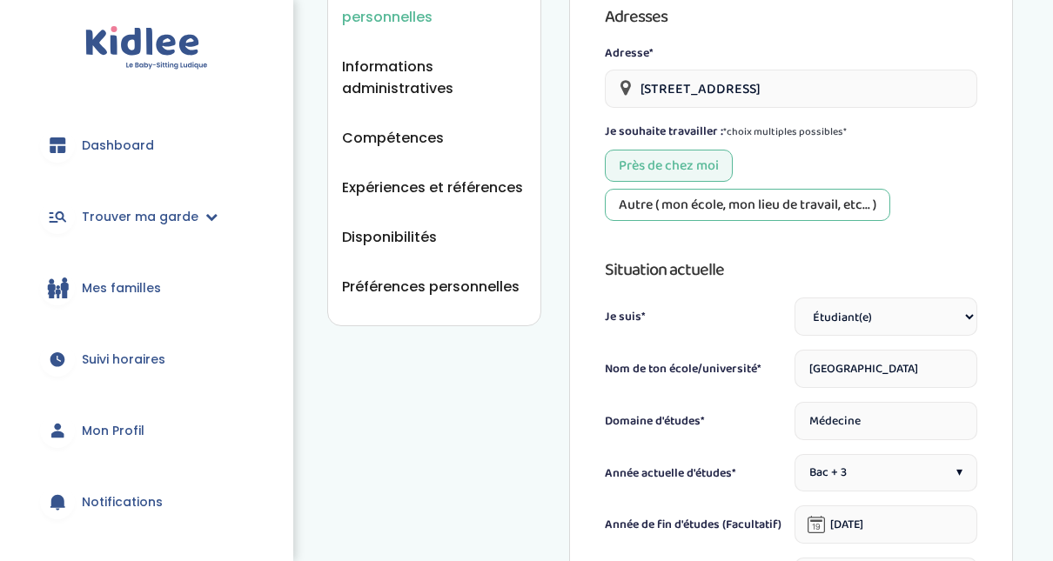
scroll to position [391, 0]
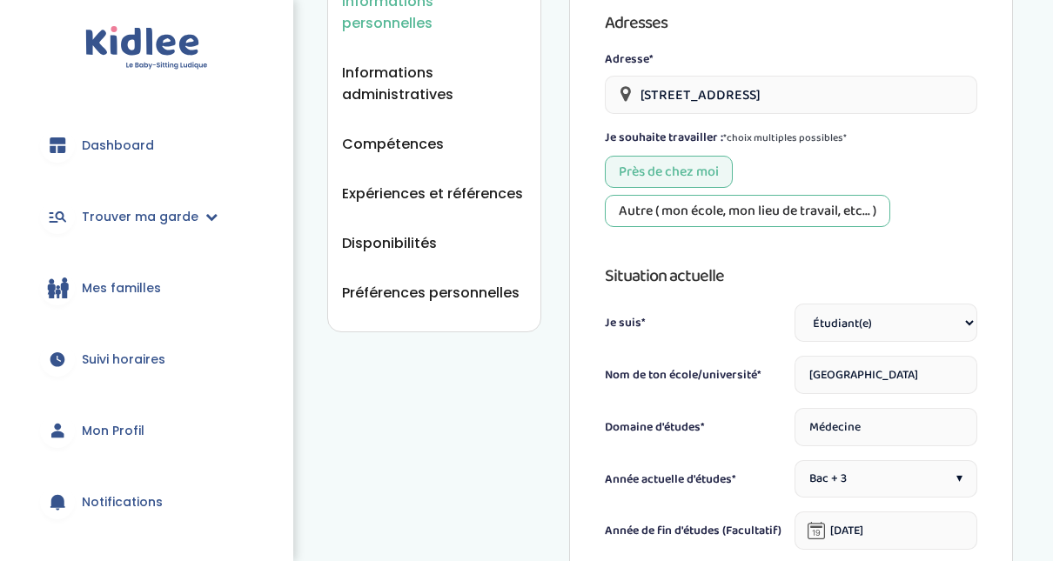
click at [105, 433] on span "Mon Profil" at bounding box center [113, 431] width 63 height 18
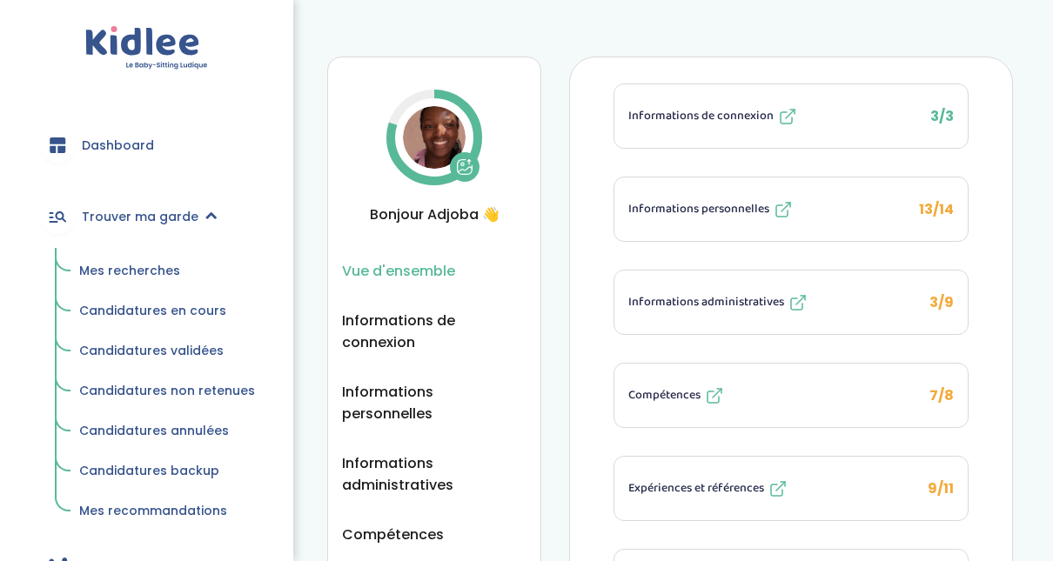
click at [158, 278] on span "Mes recherches" at bounding box center [129, 270] width 101 height 17
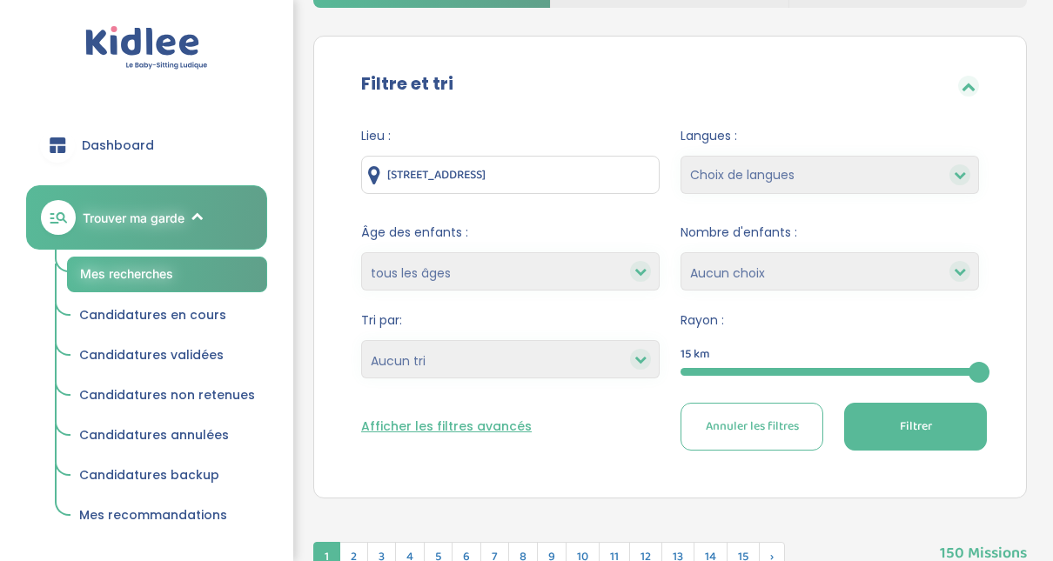
scroll to position [150, 0]
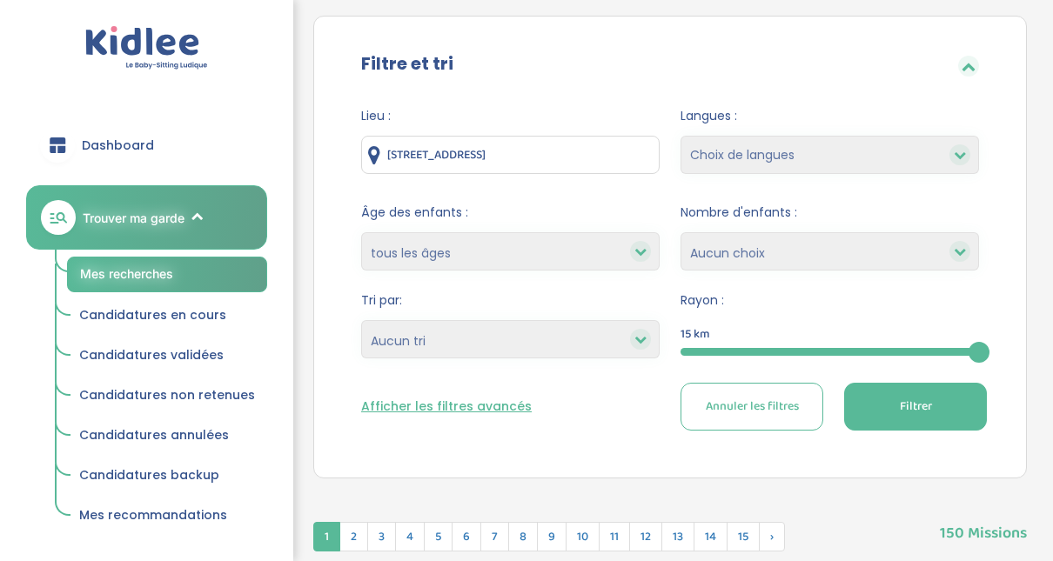
click at [837, 350] on div at bounding box center [830, 352] width 299 height 8
click at [887, 400] on button "Filtrer" at bounding box center [915, 407] width 143 height 48
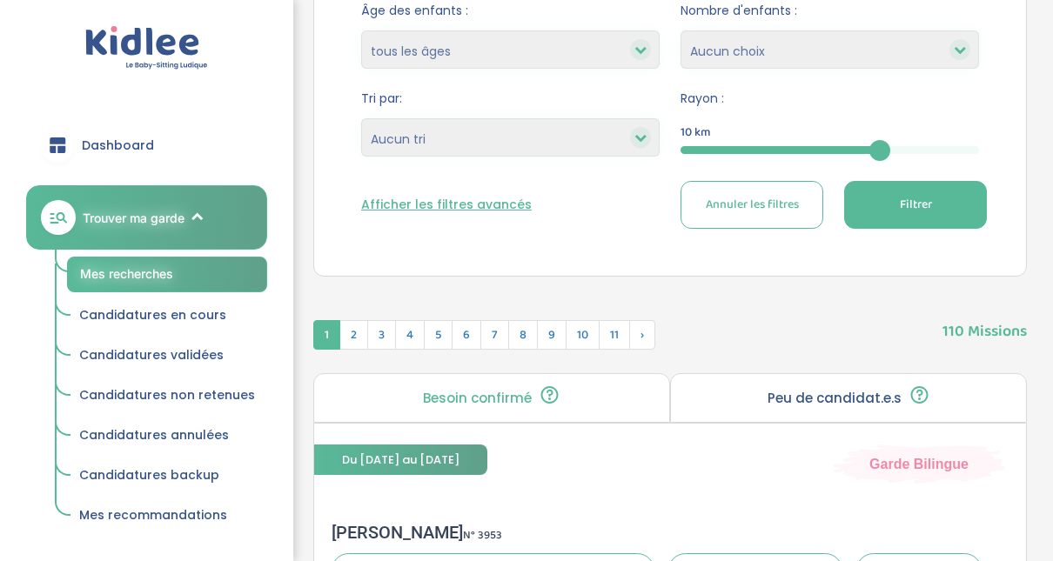
scroll to position [289, 0]
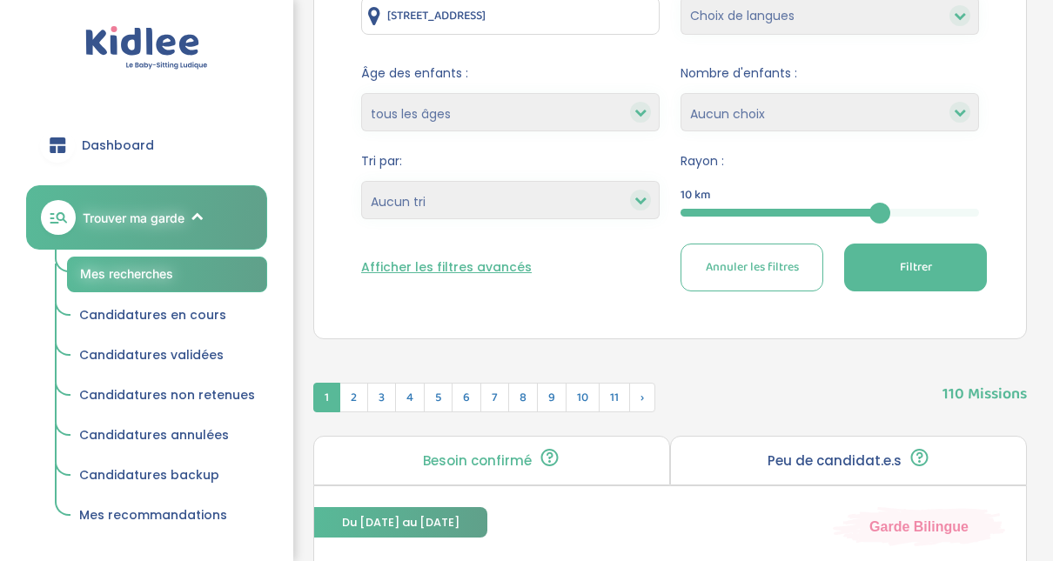
click at [622, 210] on select "Heures par semaine (croissant) Heures par semaine (décroissant) Date de démarra…" at bounding box center [510, 200] width 299 height 38
select select "updated_at_desc"
click at [361, 181] on select "Heures par semaine (croissant) Heures par semaine (décroissant) Date de démarra…" at bounding box center [510, 200] width 299 height 38
click at [875, 275] on button "Filtrer" at bounding box center [915, 268] width 143 height 48
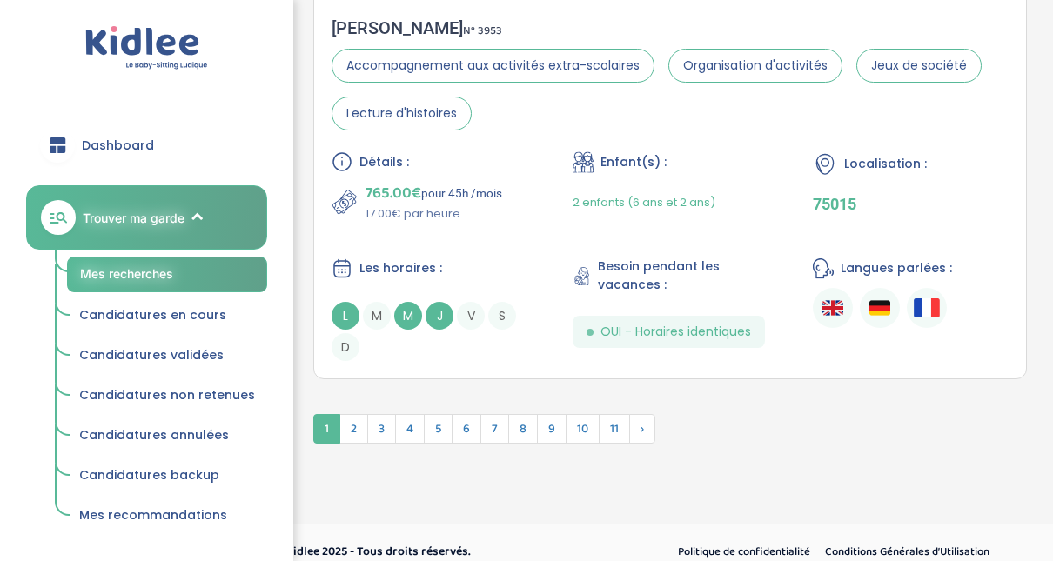
scroll to position [5080, 0]
